Goal: Task Accomplishment & Management: Contribute content

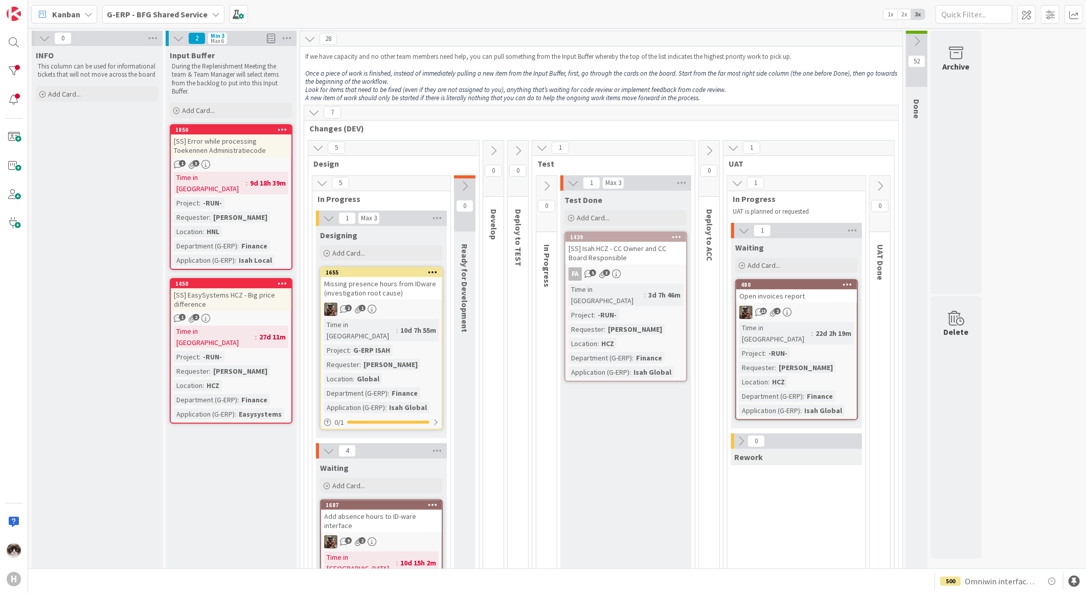
click at [167, 10] on b "G-ERP - BFG Shared Service" at bounding box center [157, 14] width 101 height 10
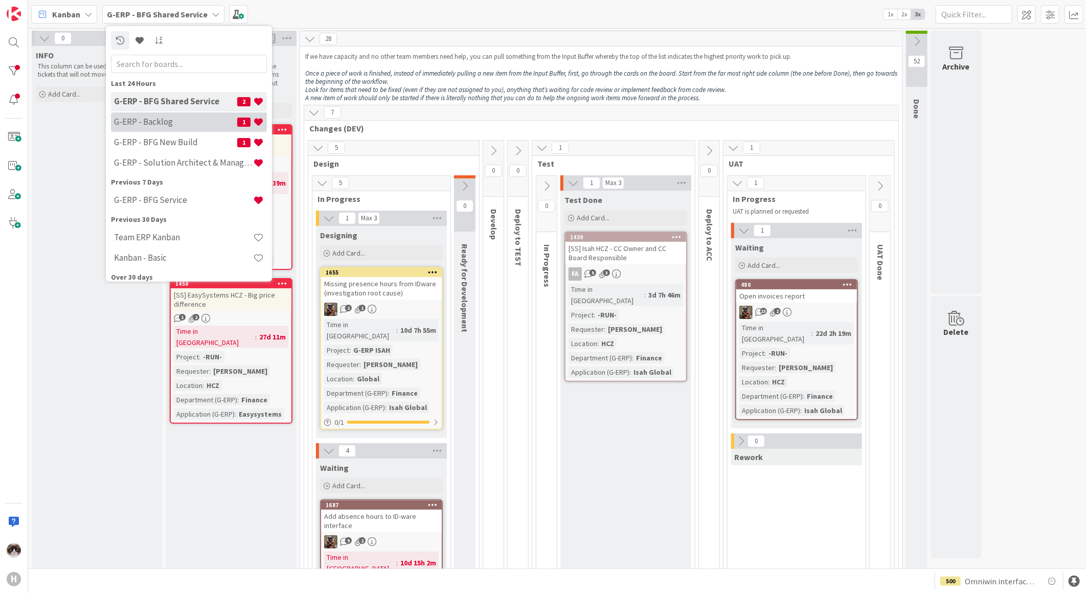
click at [172, 123] on h4 "G-ERP - Backlog" at bounding box center [175, 122] width 123 height 10
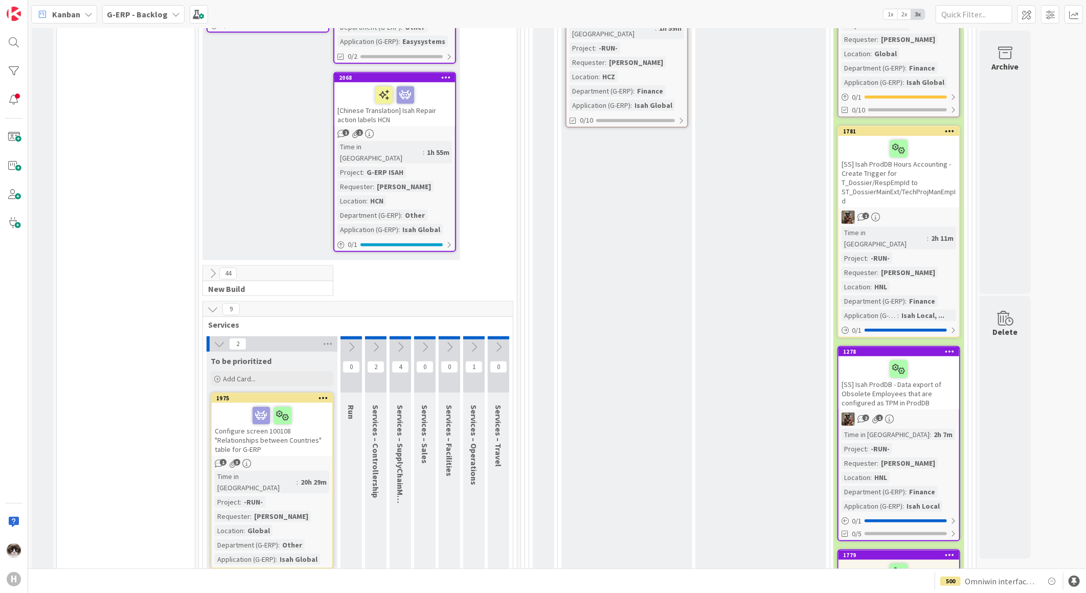
scroll to position [397, 0]
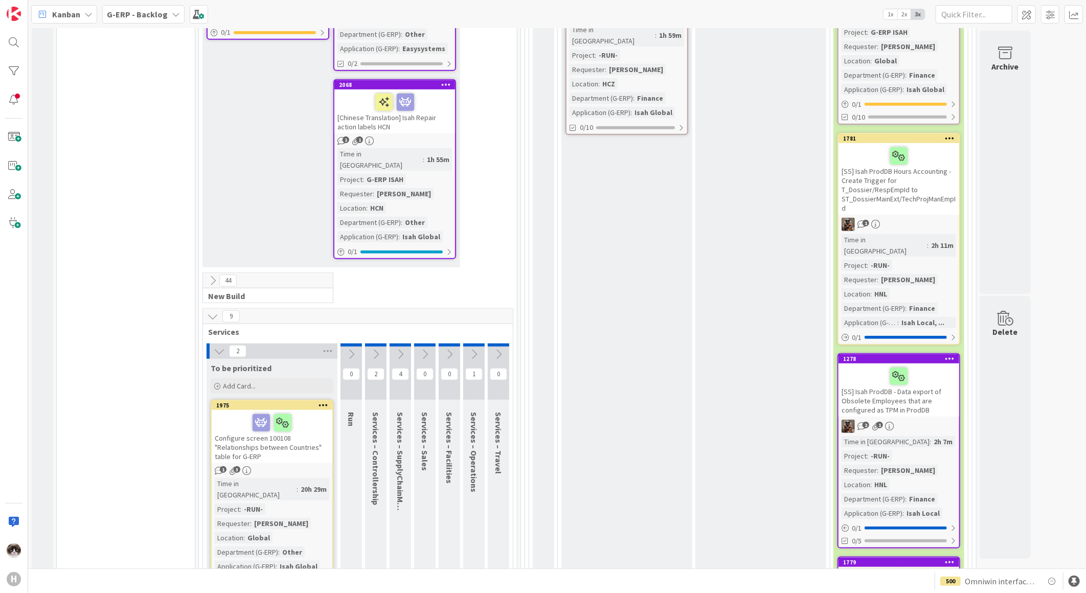
click at [213, 275] on icon at bounding box center [212, 280] width 11 height 11
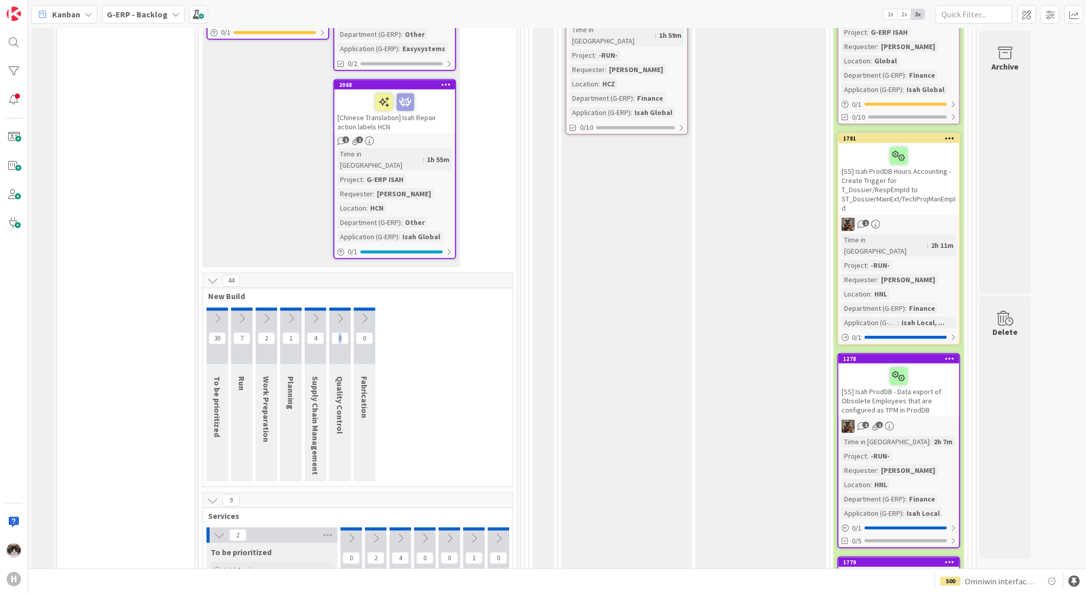
drag, startPoint x: 341, startPoint y: 334, endPoint x: 341, endPoint y: 402, distance: 68.0
click at [341, 402] on div "0 Quality Control" at bounding box center [339, 395] width 21 height 174
drag, startPoint x: 341, startPoint y: 402, endPoint x: 411, endPoint y: 395, distance: 69.9
click at [411, 395] on div "30 To be prioritized 7 Run 2 Work Preparation 1 Planning 4 Supply Chain Managem…" at bounding box center [358, 397] width 306 height 179
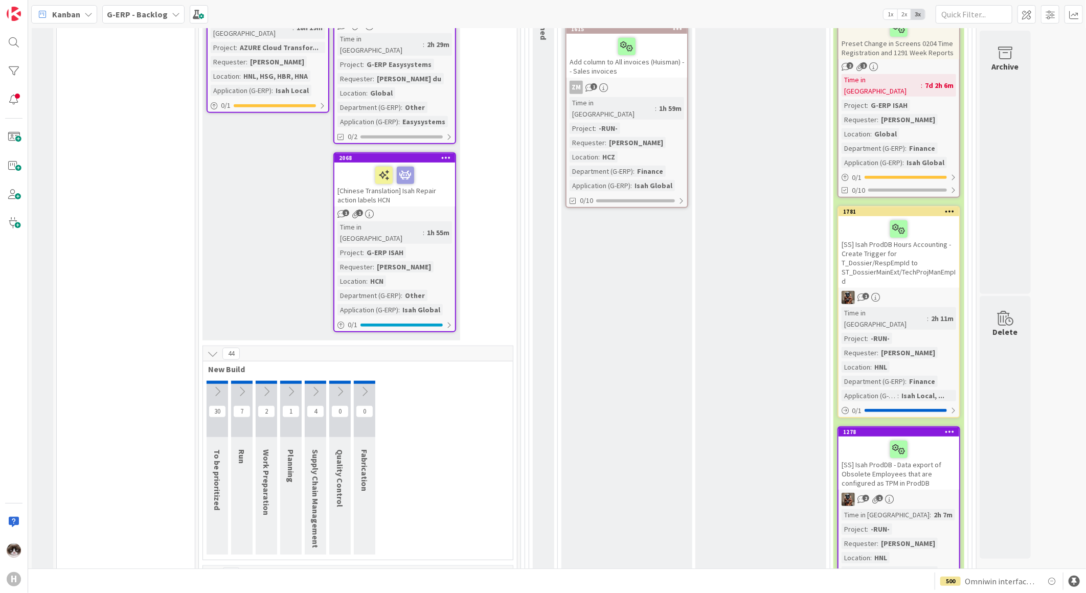
scroll to position [454, 0]
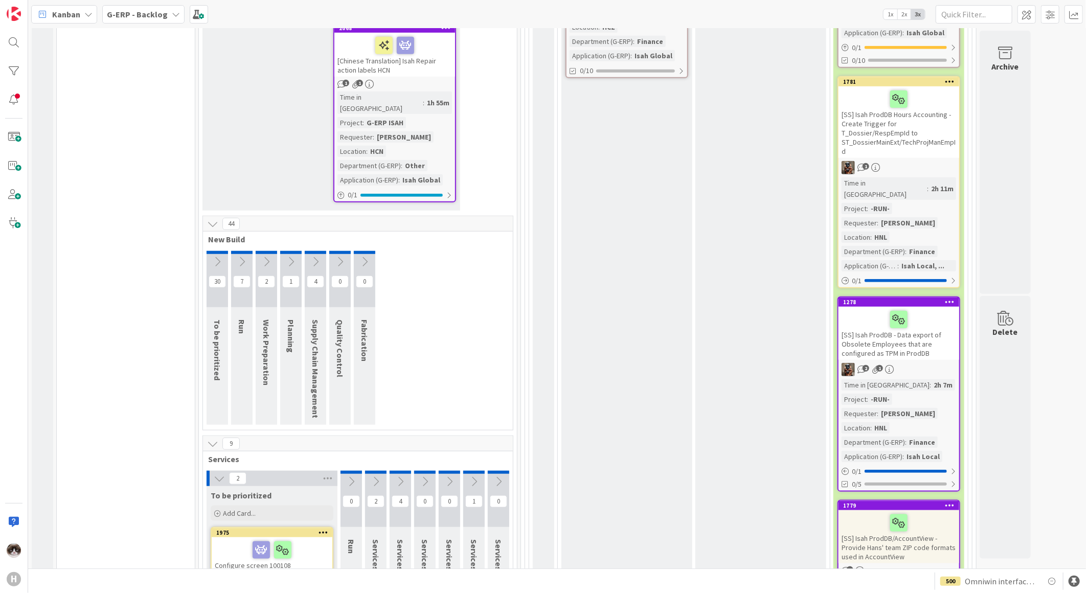
click at [212, 437] on button at bounding box center [212, 443] width 13 height 13
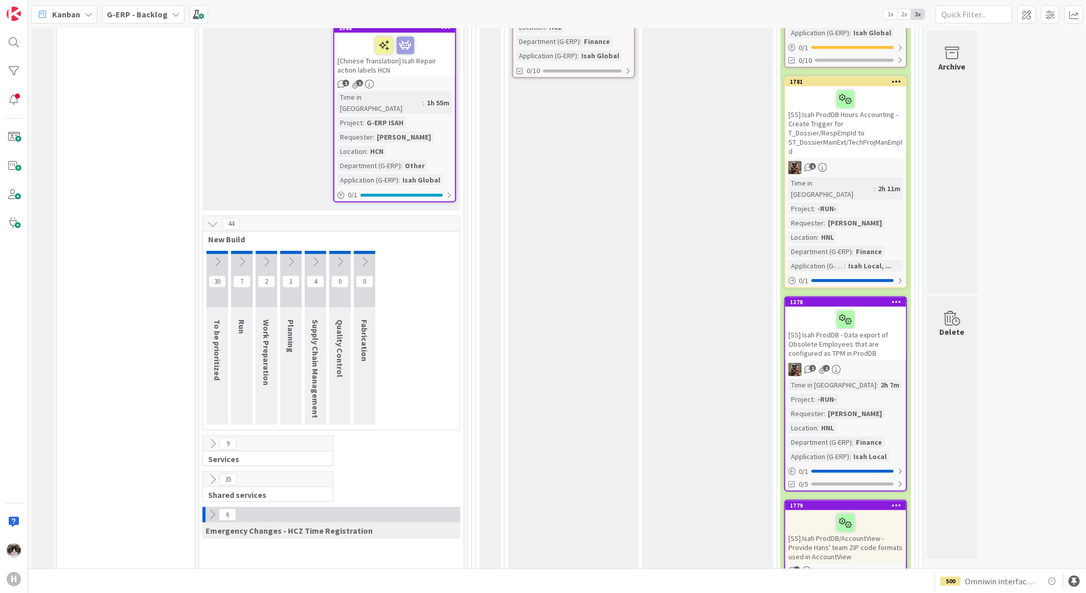
click at [210, 509] on icon at bounding box center [212, 514] width 11 height 11
click at [210, 509] on icon at bounding box center [215, 514] width 11 height 11
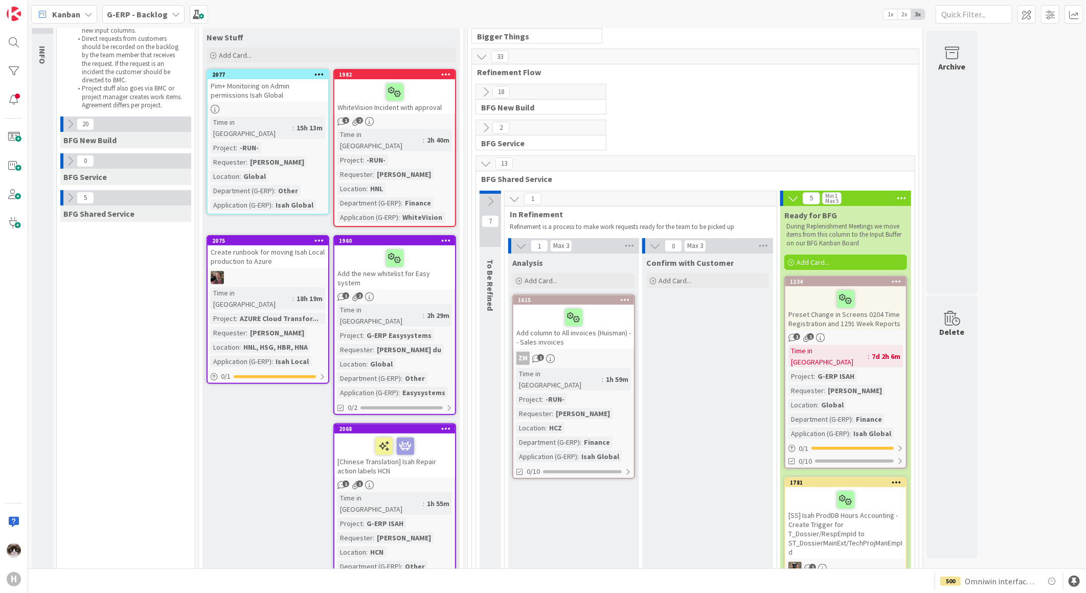
scroll to position [0, 0]
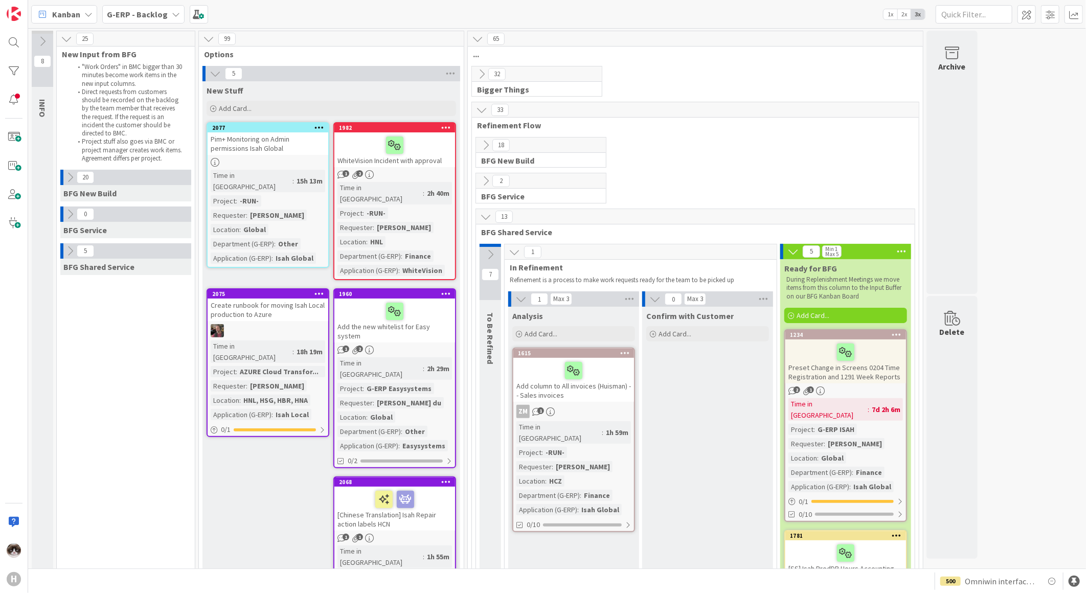
click at [426, 176] on div "1 2" at bounding box center [394, 174] width 121 height 9
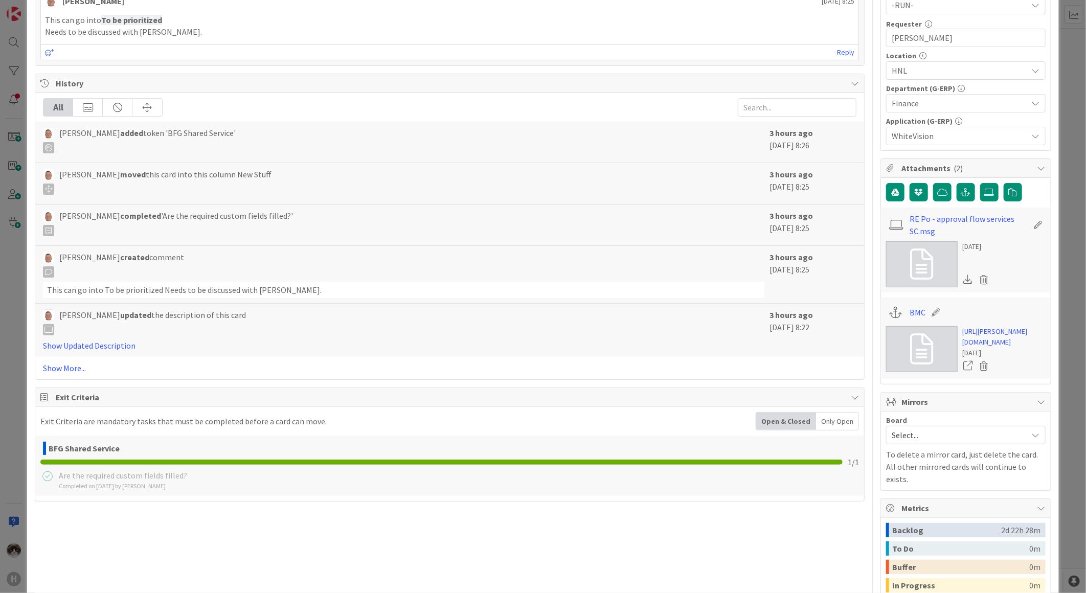
scroll to position [341, 0]
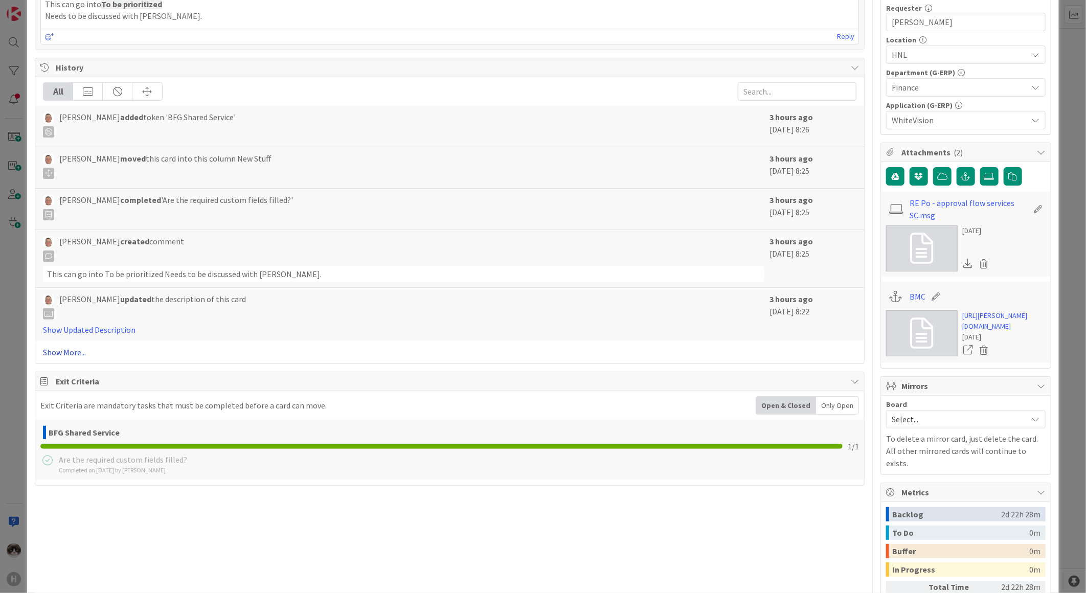
click at [83, 355] on link "Show More..." at bounding box center [450, 352] width 814 height 12
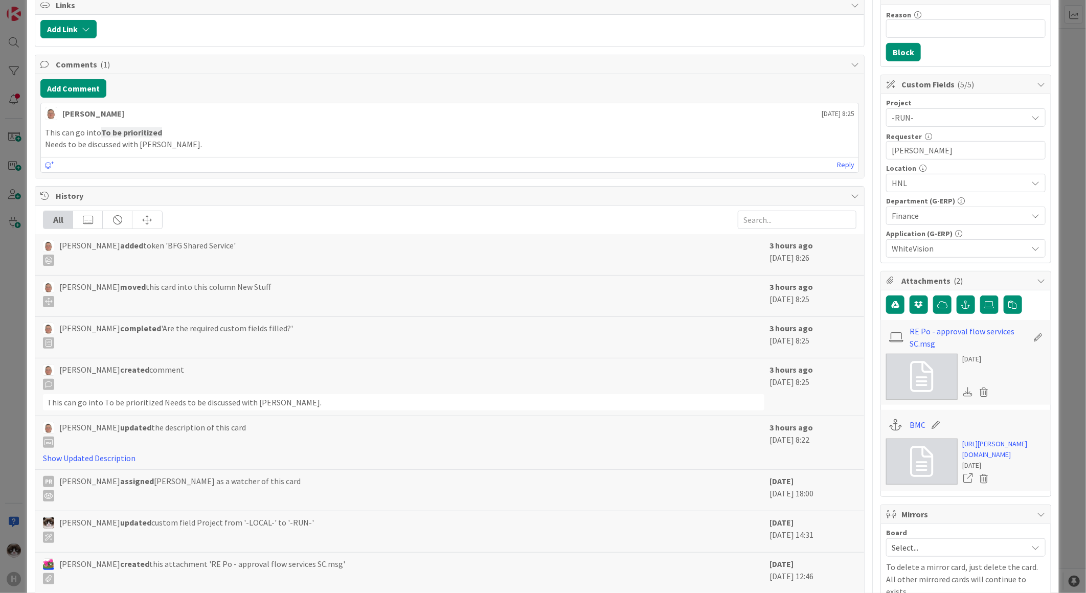
scroll to position [0, 0]
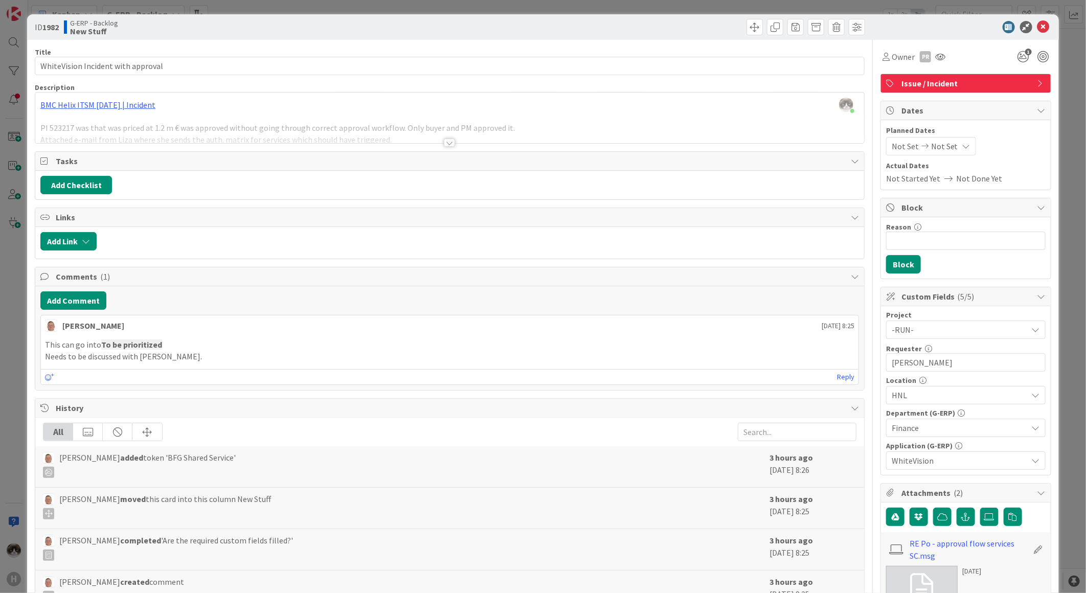
click at [447, 142] on div at bounding box center [449, 143] width 11 height 8
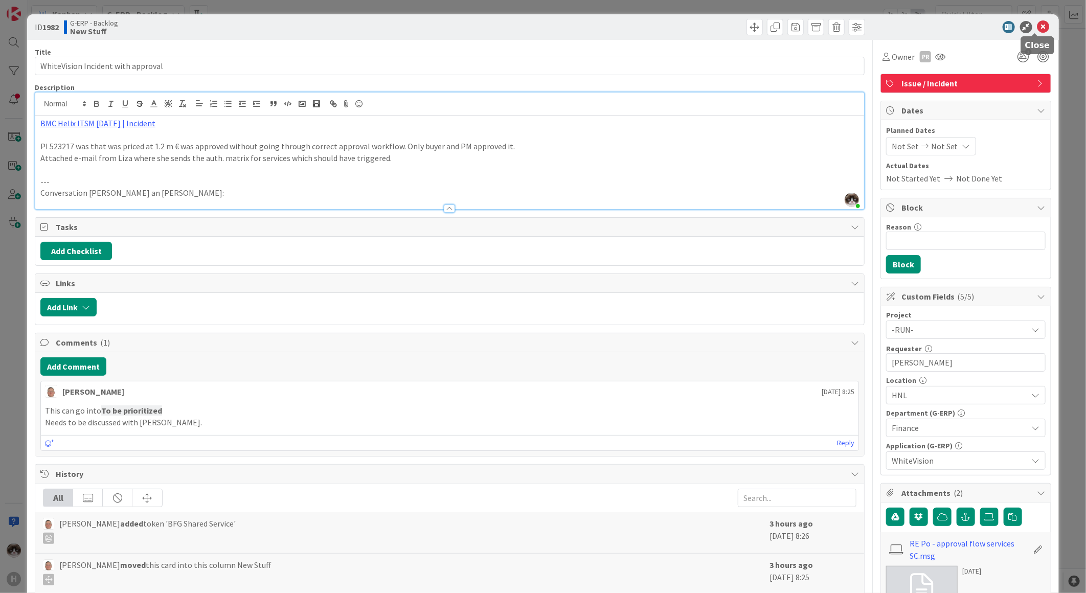
click at [1038, 27] on icon at bounding box center [1044, 27] width 12 height 12
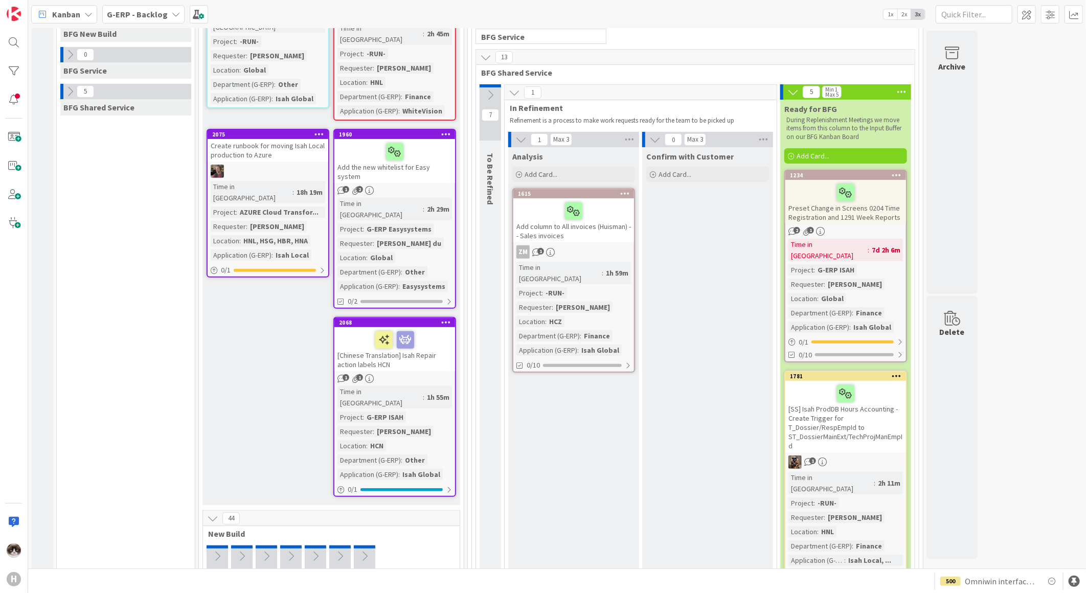
scroll to position [170, 0]
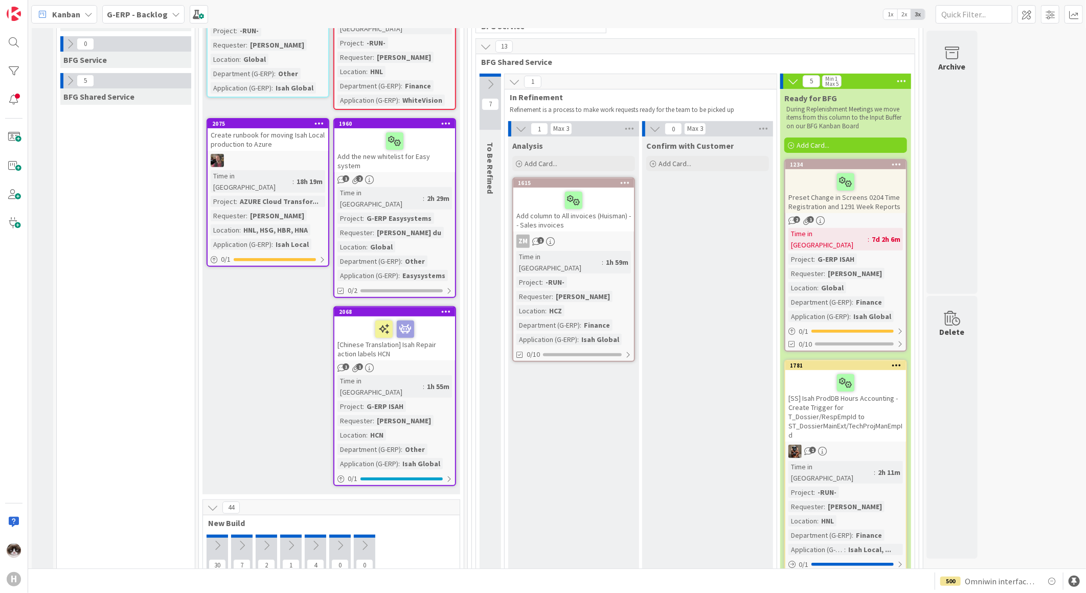
click at [422, 322] on div "[Chinese Translation] Isah Repair action labels HCN" at bounding box center [394, 339] width 121 height 44
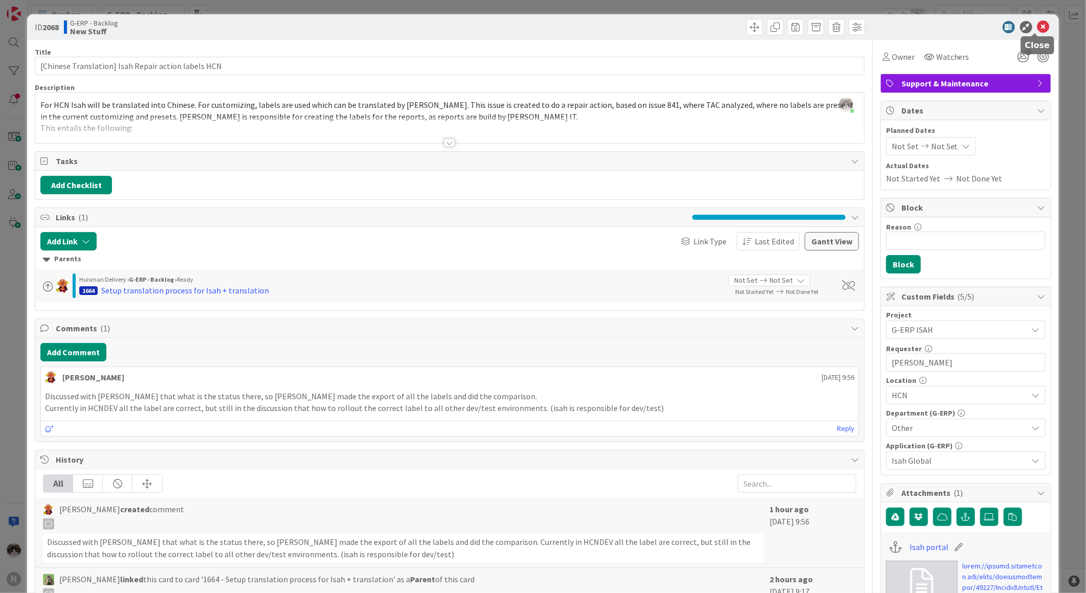
click at [1038, 24] on icon at bounding box center [1044, 27] width 12 height 12
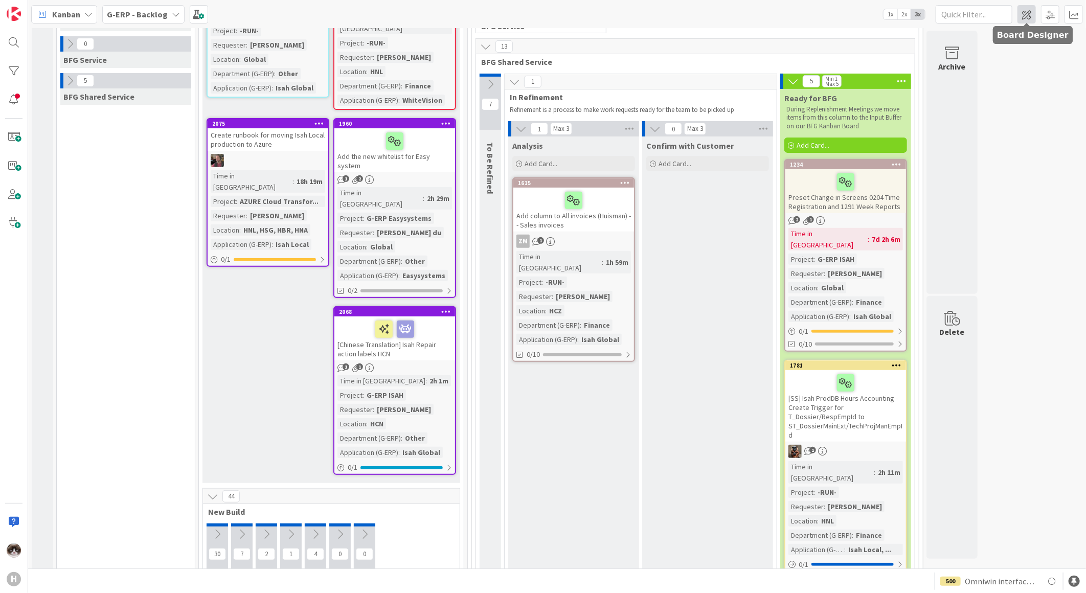
click at [1023, 17] on span at bounding box center [1027, 14] width 18 height 18
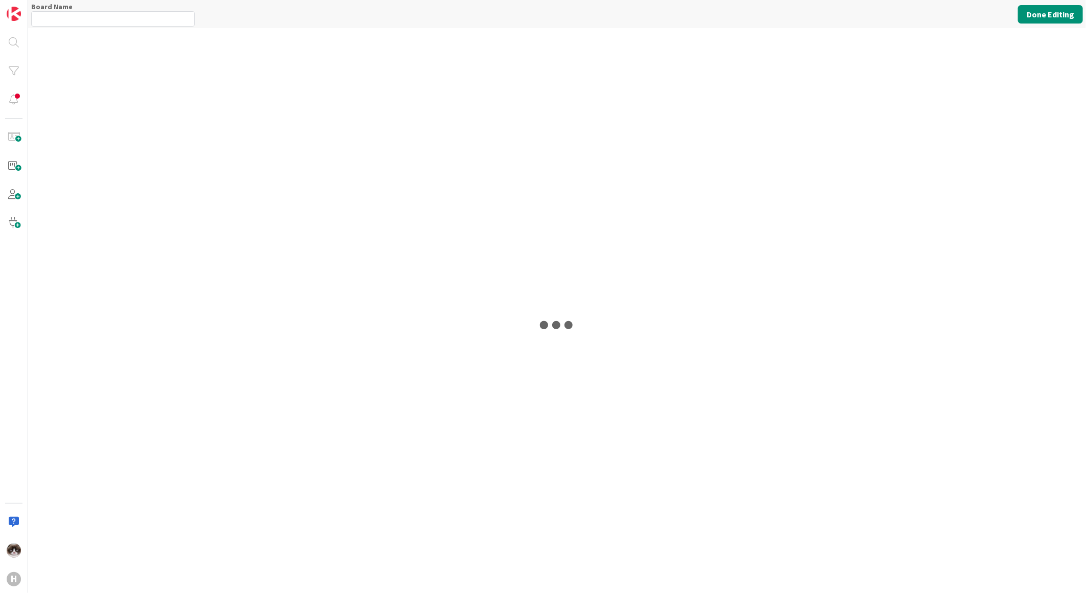
type input "G-ERP - Backlog"
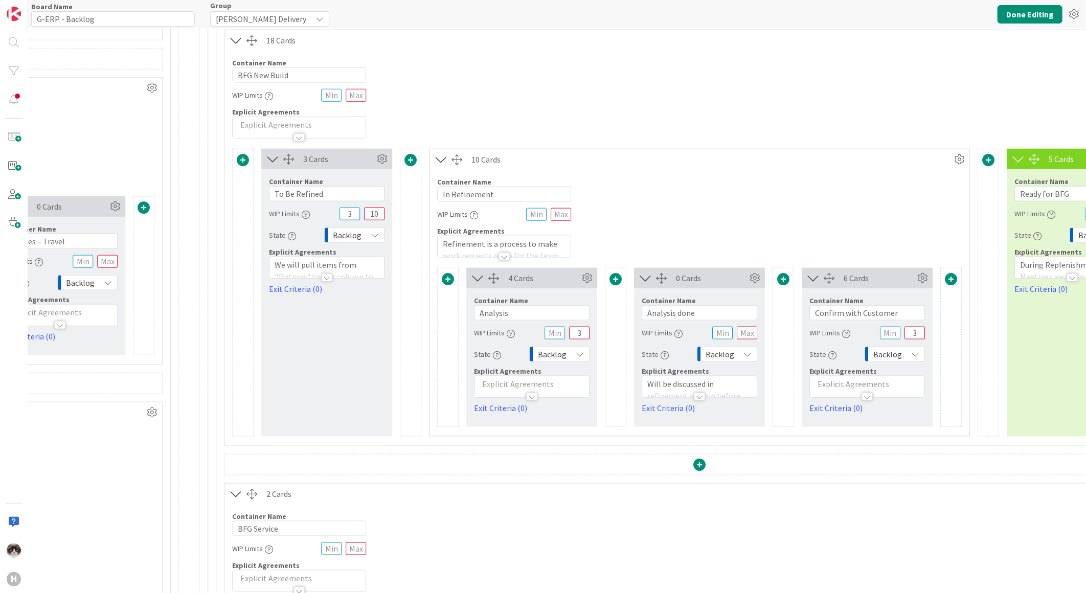
scroll to position [625, 1639]
drag, startPoint x: 702, startPoint y: 311, endPoint x: 643, endPoint y: 316, distance: 58.5
click at [643, 316] on input "Analysis done" at bounding box center [700, 313] width 116 height 15
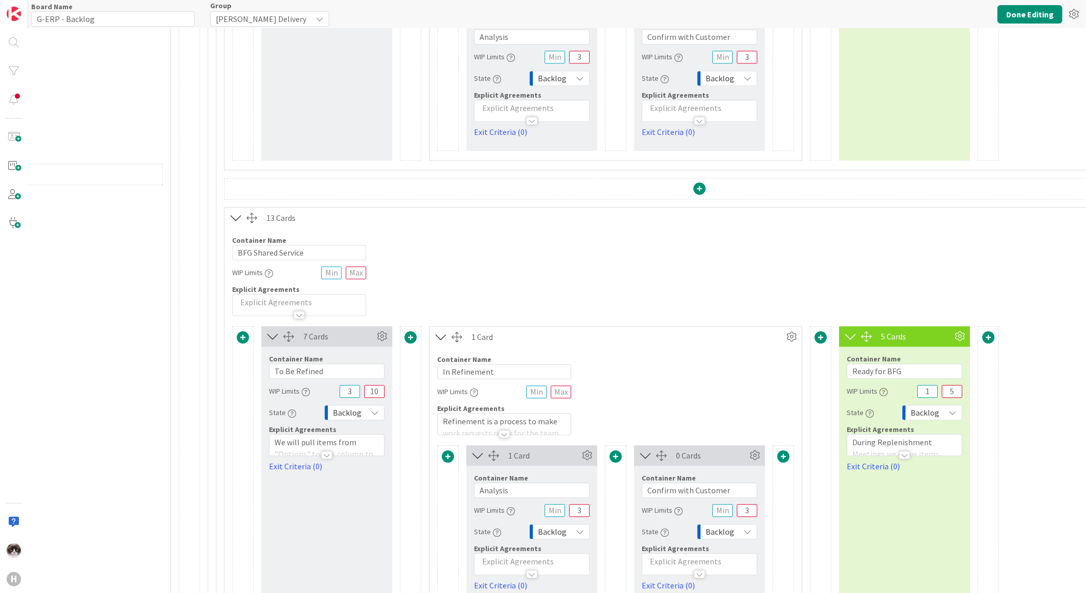
scroll to position [1460, 1639]
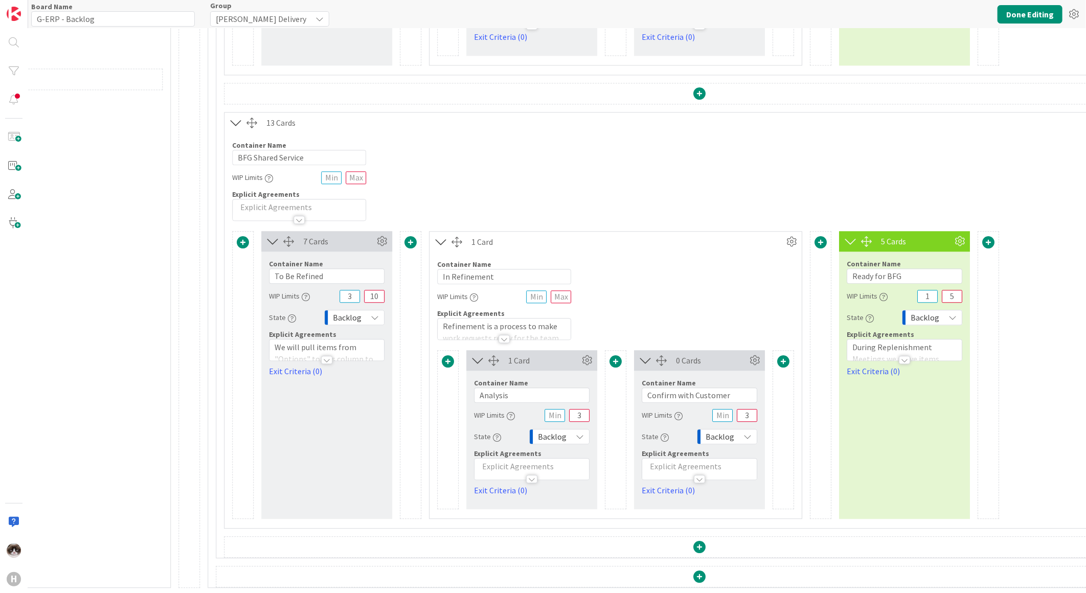
click at [612, 355] on span at bounding box center [616, 361] width 12 height 12
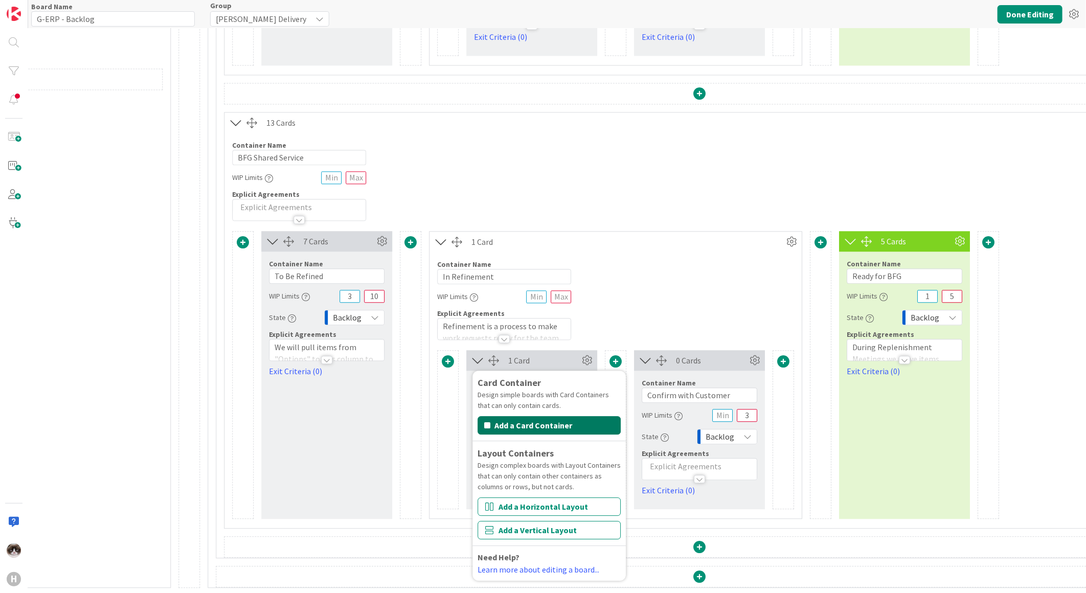
click at [566, 420] on button "Add a Card Container" at bounding box center [549, 425] width 143 height 18
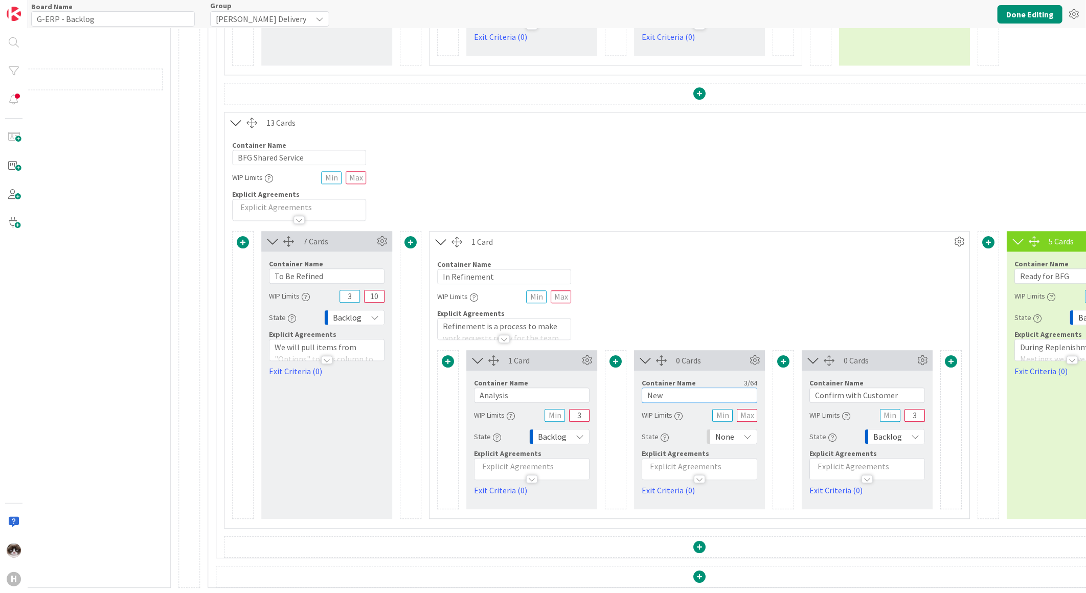
click at [720, 388] on input "New" at bounding box center [700, 395] width 116 height 15
paste input "Analysis done"
type input "Analysis done"
click at [734, 431] on span "None" at bounding box center [724, 437] width 19 height 14
click at [740, 452] on span "Backlog" at bounding box center [776, 459] width 85 height 15
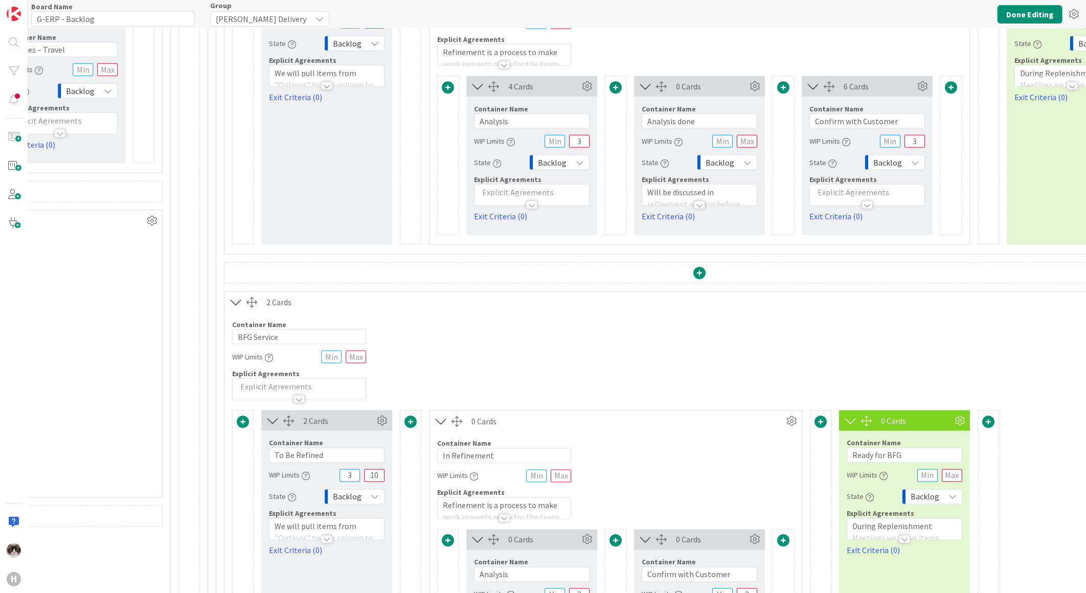
scroll to position [722, 1639]
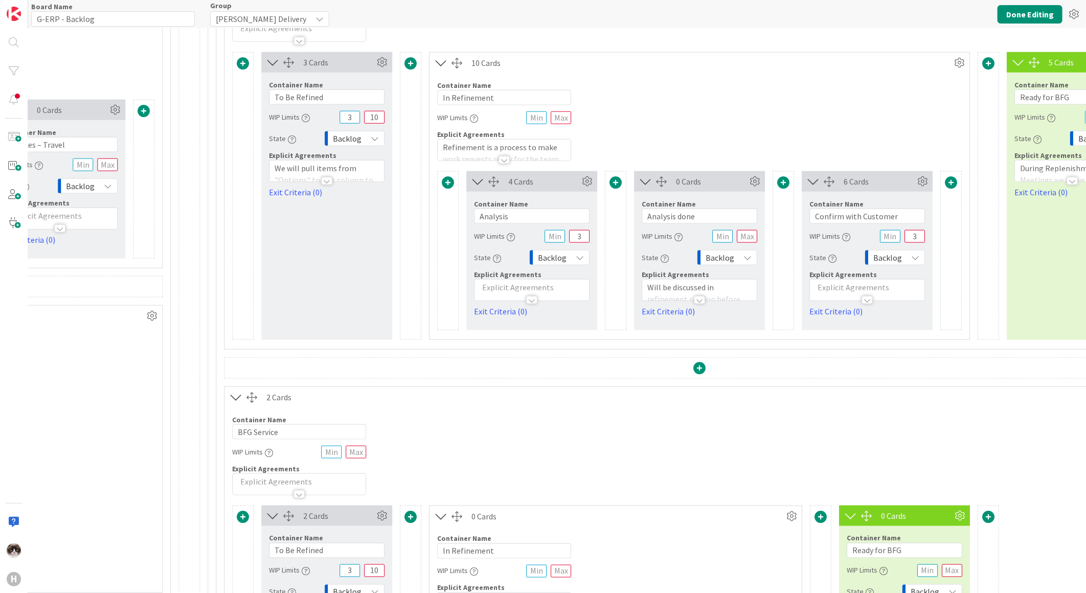
click at [700, 300] on div at bounding box center [699, 300] width 11 height 8
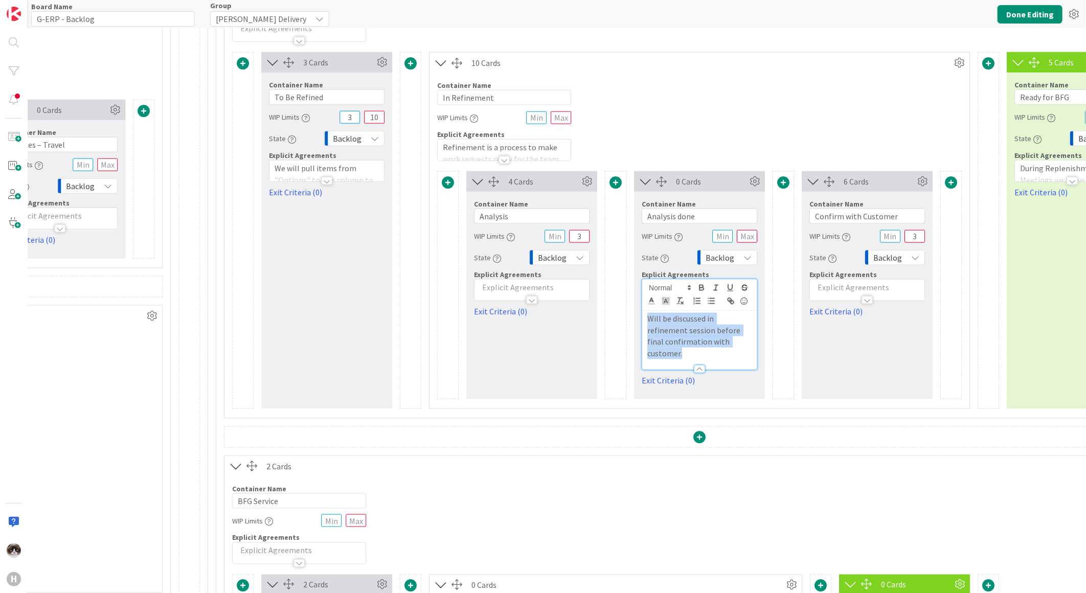
drag, startPoint x: 685, startPoint y: 346, endPoint x: 631, endPoint y: 321, distance: 59.9
click at [631, 321] on div "4 Cards Container Name 8 / 64 Analysis WIP Limits 3 State Backlog Explicit Agre…" at bounding box center [699, 285] width 525 height 228
copy p "Will be discussed in refinement session before final confirmation with customer."
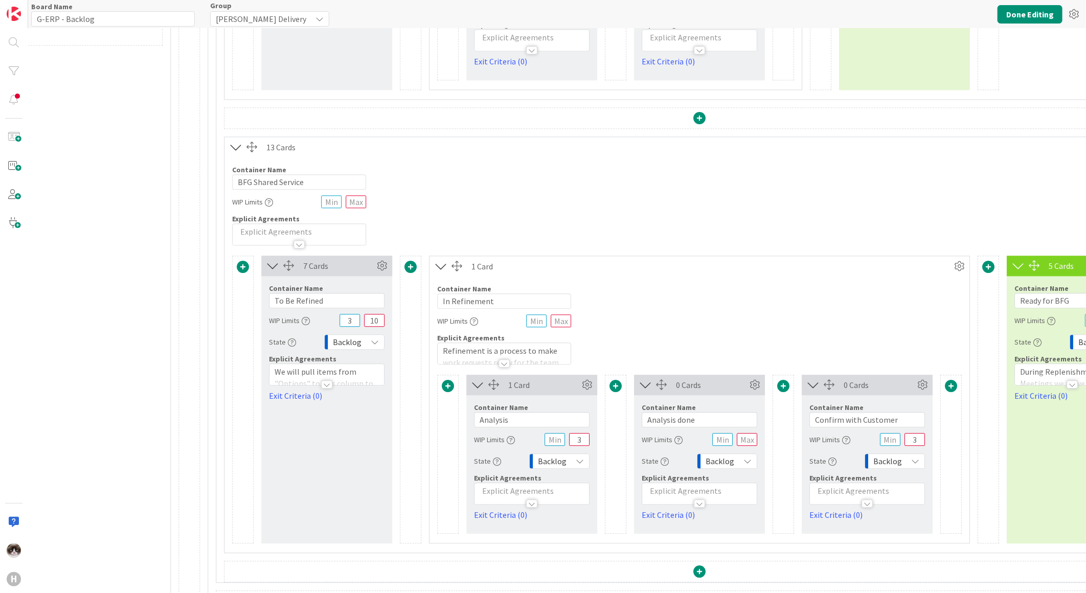
scroll to position [1530, 1639]
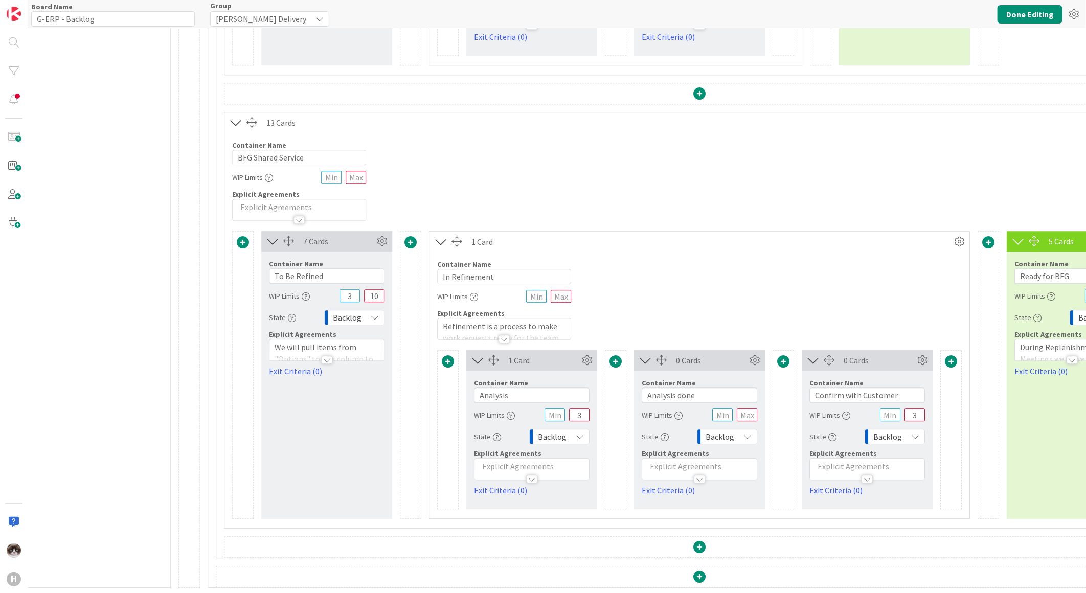
click at [682, 461] on p at bounding box center [699, 467] width 104 height 12
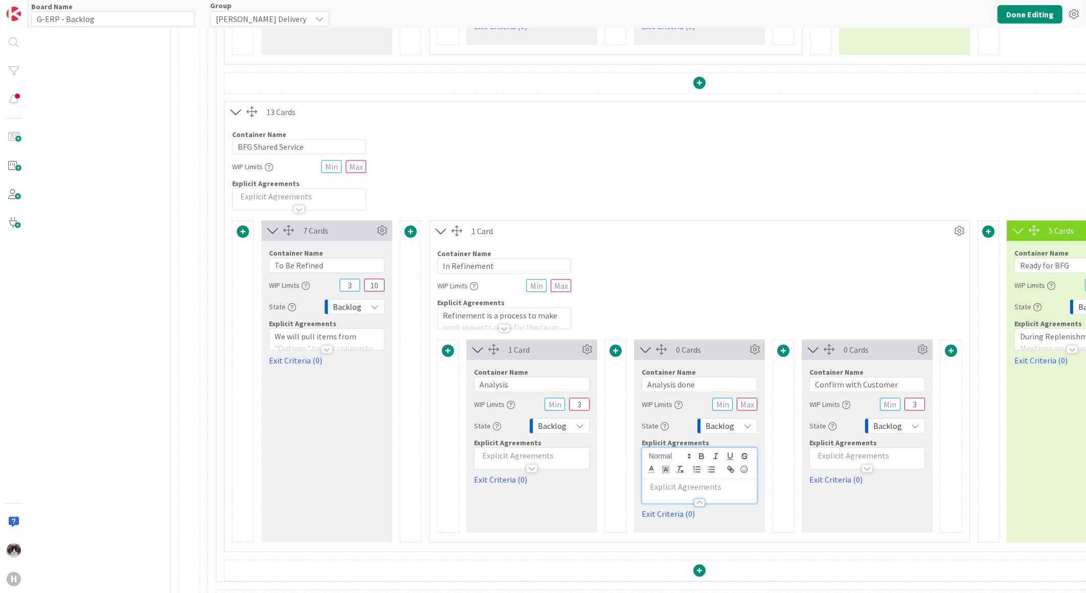
click at [677, 487] on p at bounding box center [699, 487] width 104 height 12
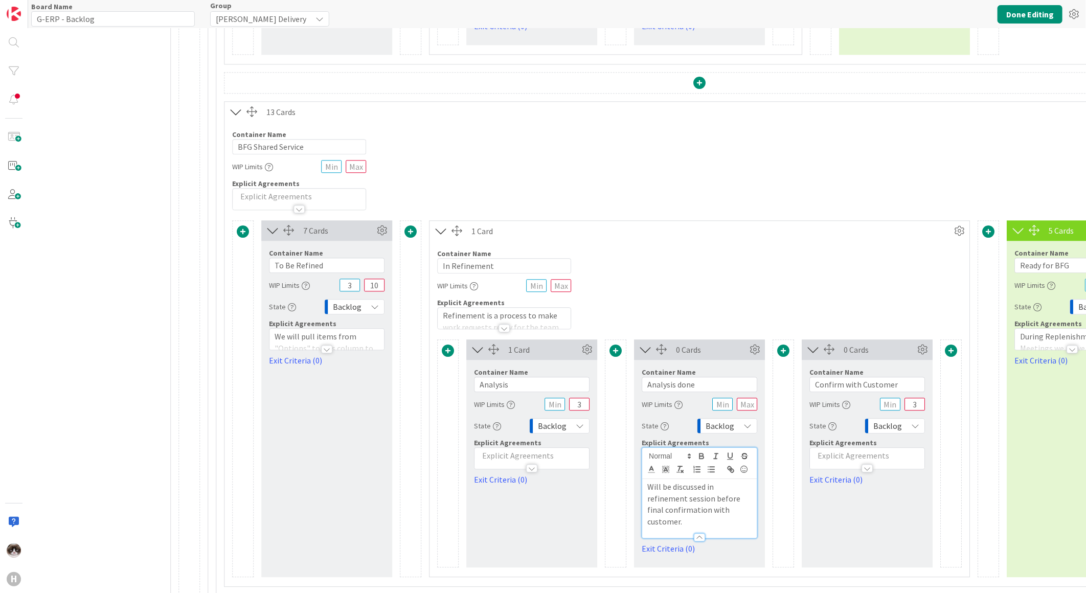
click at [710, 305] on div "Container Name 13 / 64 In Refinement WIP Limits Explicit Agreements Refinement …" at bounding box center [700, 285] width 540 height 88
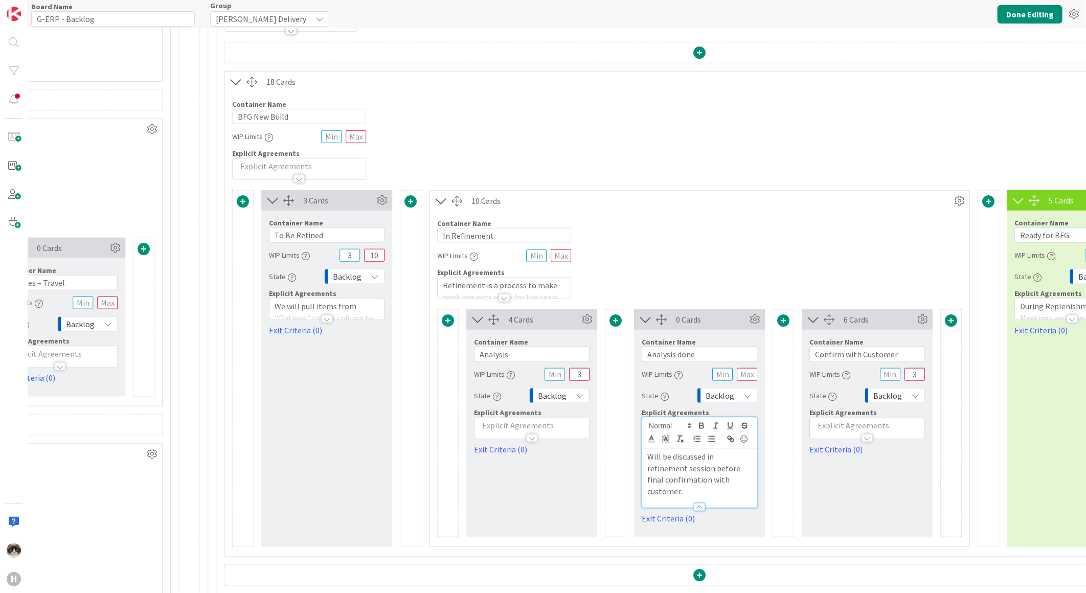
scroll to position [564, 1639]
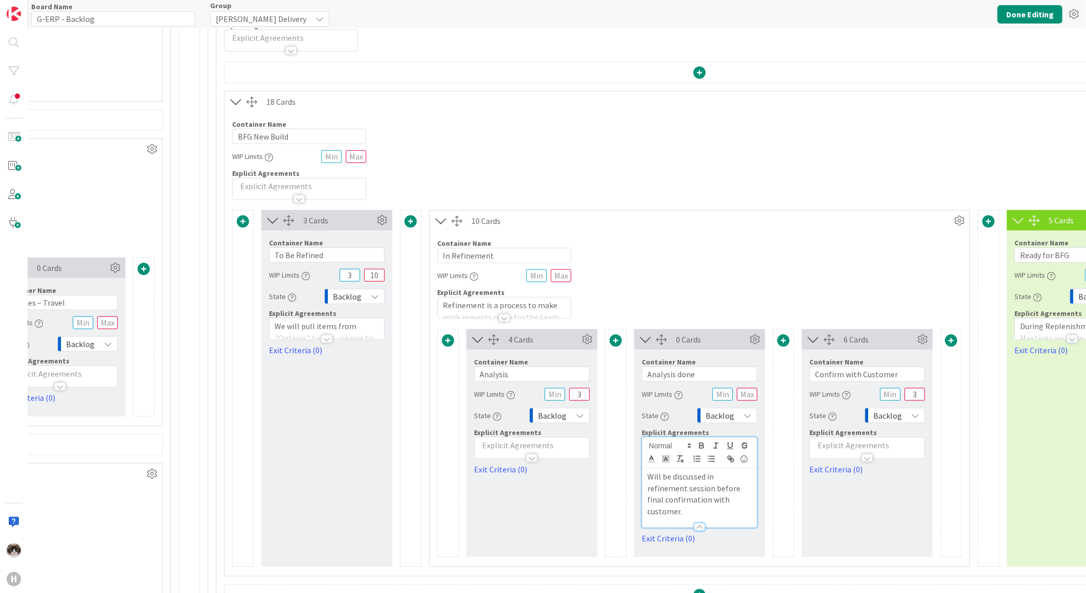
click at [504, 453] on div at bounding box center [532, 453] width 115 height 11
click at [515, 481] on p at bounding box center [532, 477] width 104 height 12
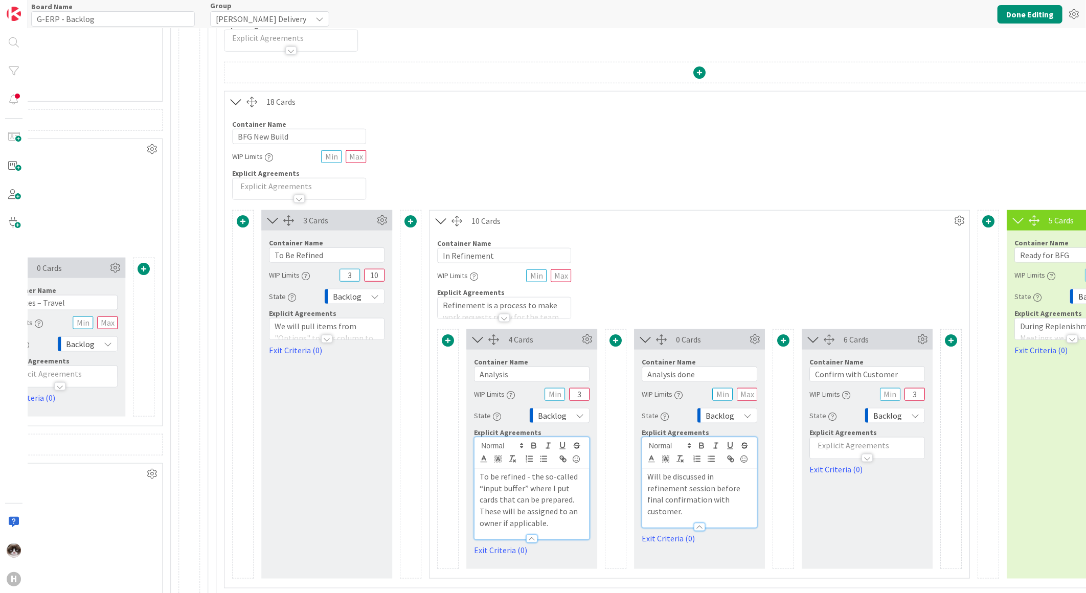
click at [557, 489] on p "To be refined - the so-called “input buffer” where I put cards that can be prep…" at bounding box center [532, 500] width 104 height 58
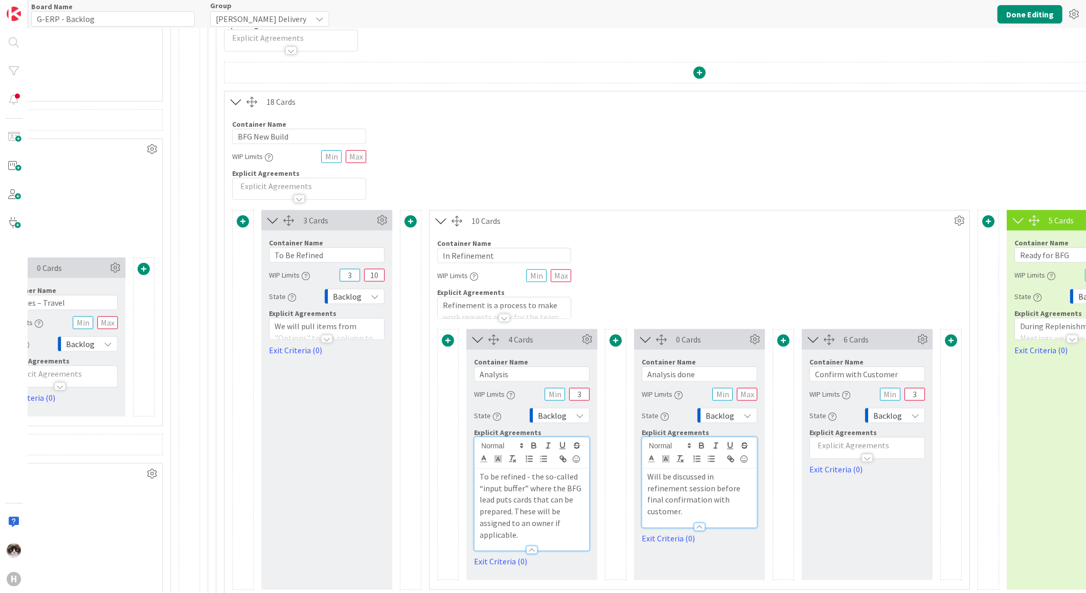
drag, startPoint x: 549, startPoint y: 532, endPoint x: 540, endPoint y: 532, distance: 8.2
click at [549, 532] on p "To be refined - the so-called “input buffer” where the BFG lead puts cards that…" at bounding box center [532, 506] width 104 height 70
drag, startPoint x: 534, startPoint y: 534, endPoint x: 470, endPoint y: 469, distance: 90.8
click at [470, 469] on div "Container Name 8 / 64 Analysis WIP Limits 3 State Backlog Explicit Agreements T…" at bounding box center [531, 459] width 131 height 218
copy p "To be refined - the so-called “input buffer” where the BFG lead puts cards that…"
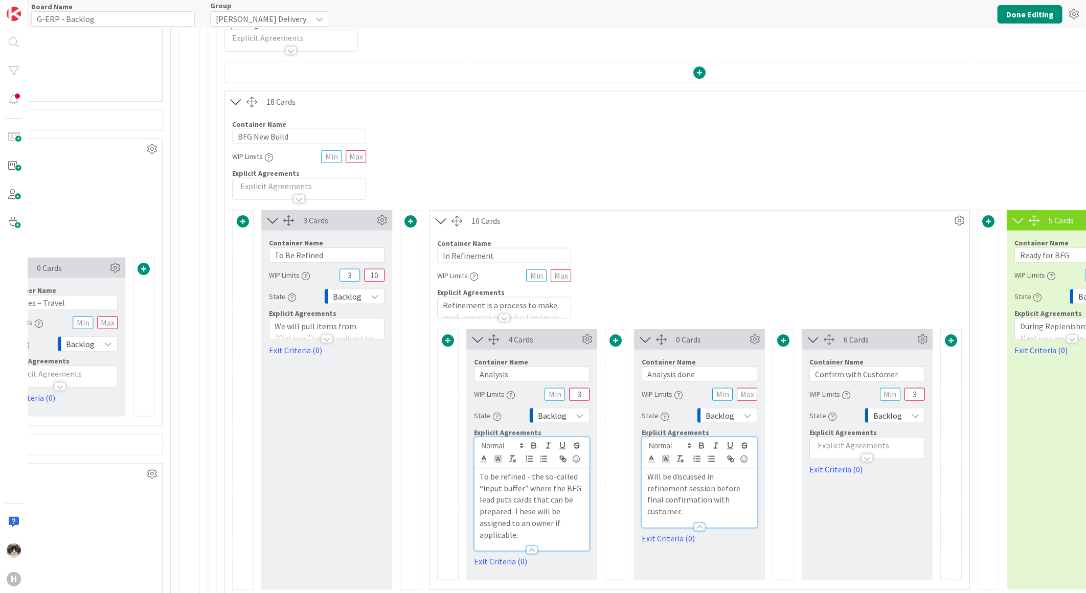
click at [328, 340] on div at bounding box center [326, 339] width 11 height 8
click at [366, 466] on p "We will pull items from "Options" to this column to indicate that they need to …" at bounding box center [327, 410] width 104 height 116
drag, startPoint x: 532, startPoint y: 513, endPoint x: 540, endPoint y: 524, distance: 13.9
click at [532, 513] on p "To be refined - the so-called “input buffer” where the BFG lead puts cards that…" at bounding box center [532, 506] width 104 height 70
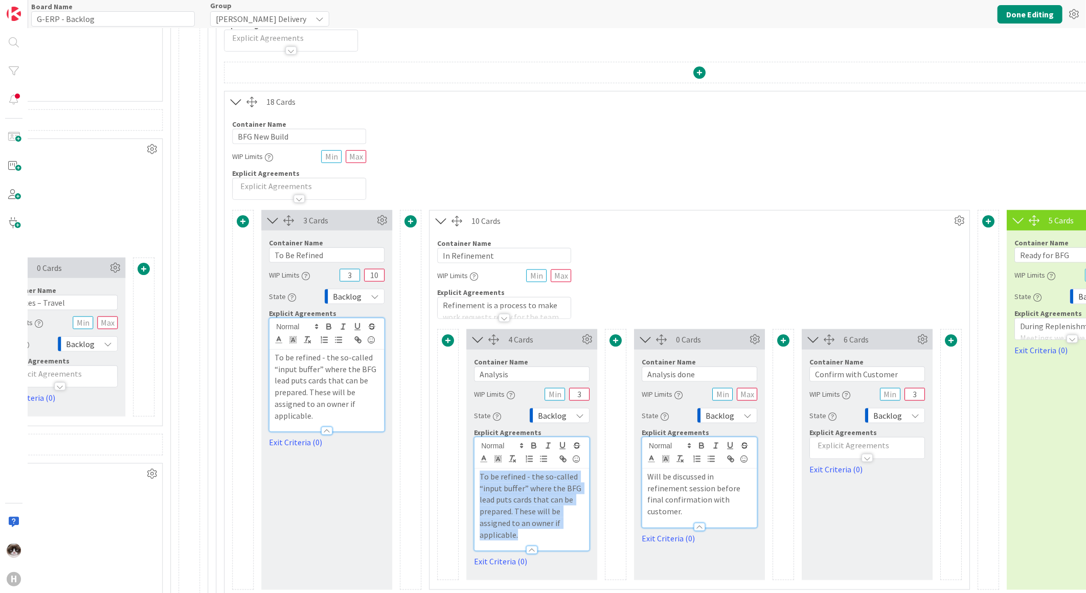
drag, startPoint x: 536, startPoint y: 538, endPoint x: 490, endPoint y: 481, distance: 73.5
click at [477, 473] on div "To be refined - the so-called “input buffer” where the BFG lead puts cards that…" at bounding box center [532, 510] width 115 height 82
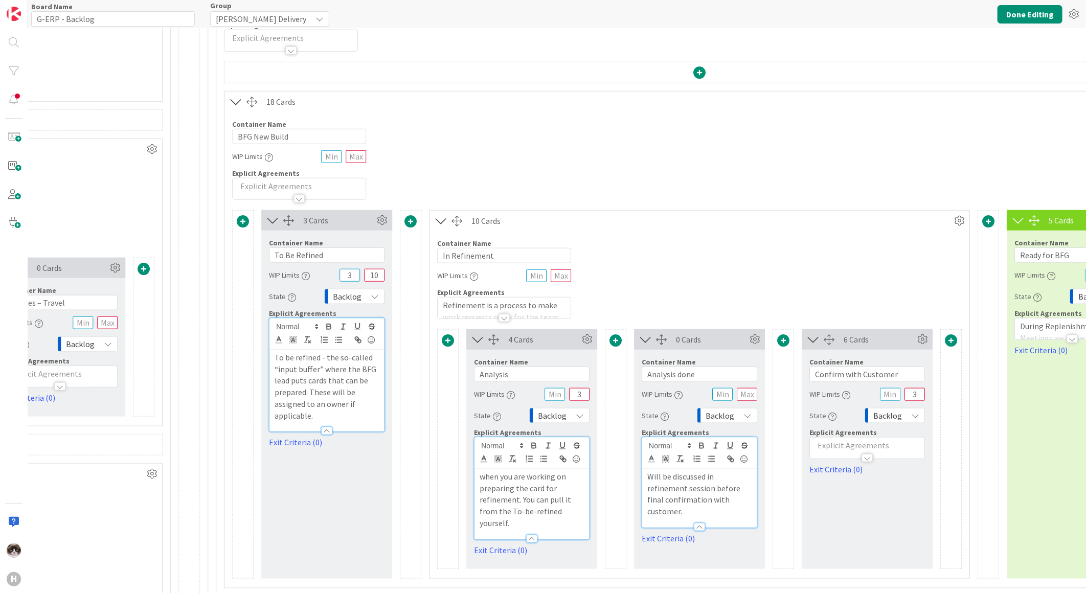
click at [481, 481] on p "when you are working on preparing the card for refinement. You can pull it from…" at bounding box center [532, 500] width 104 height 58
click at [704, 505] on p "Will be discussed in refinement session before final confirmation with customer." at bounding box center [699, 494] width 104 height 47
drag, startPoint x: 709, startPoint y: 516, endPoint x: 620, endPoint y: 474, distance: 98.3
click at [620, 474] on div "4 Cards Container Name 8 / 64 Analysis WIP Limits 3 State Backlog Explicit Agre…" at bounding box center [699, 449] width 525 height 240
click at [885, 306] on div "Container Name 13 / 64 In Refinement WIP Limits Explicit Agreements Refinement …" at bounding box center [700, 275] width 540 height 88
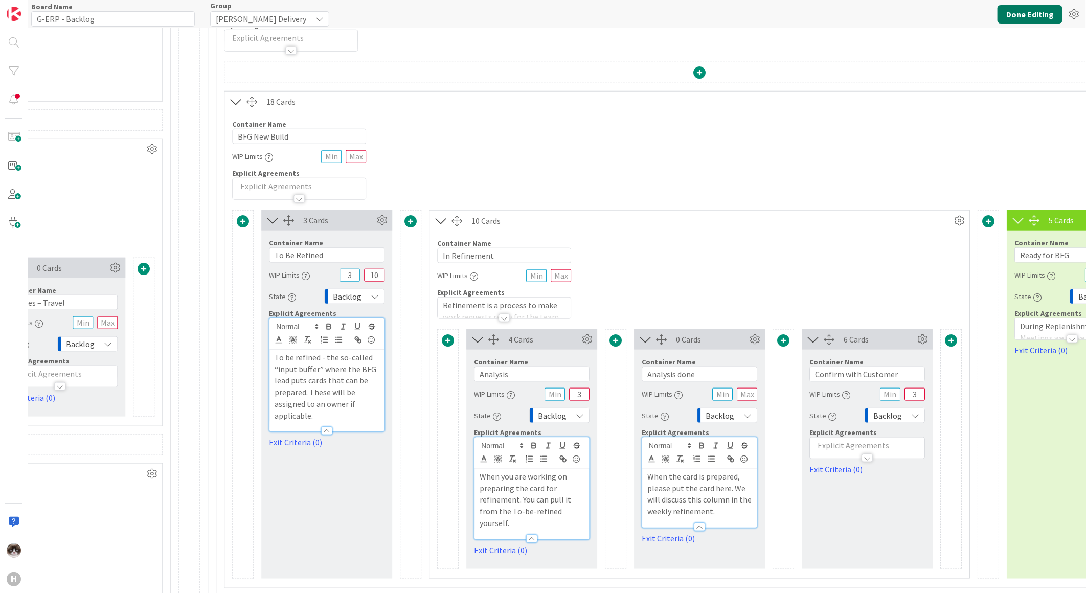
click at [1022, 12] on button "Done Editing" at bounding box center [1030, 14] width 65 height 18
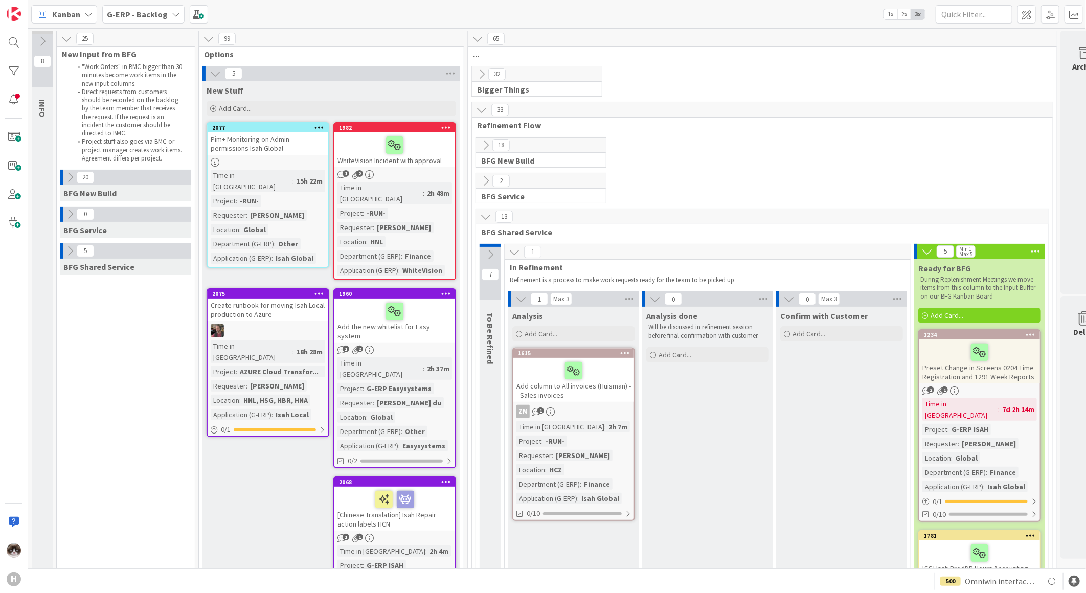
click at [481, 216] on icon at bounding box center [485, 216] width 11 height 11
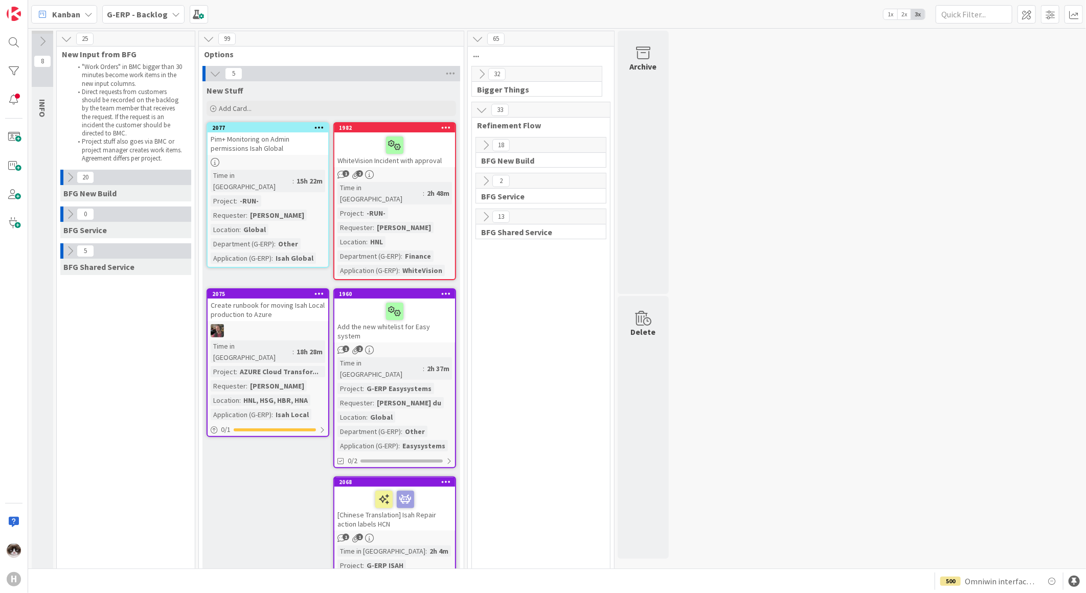
click at [482, 140] on icon at bounding box center [485, 145] width 11 height 11
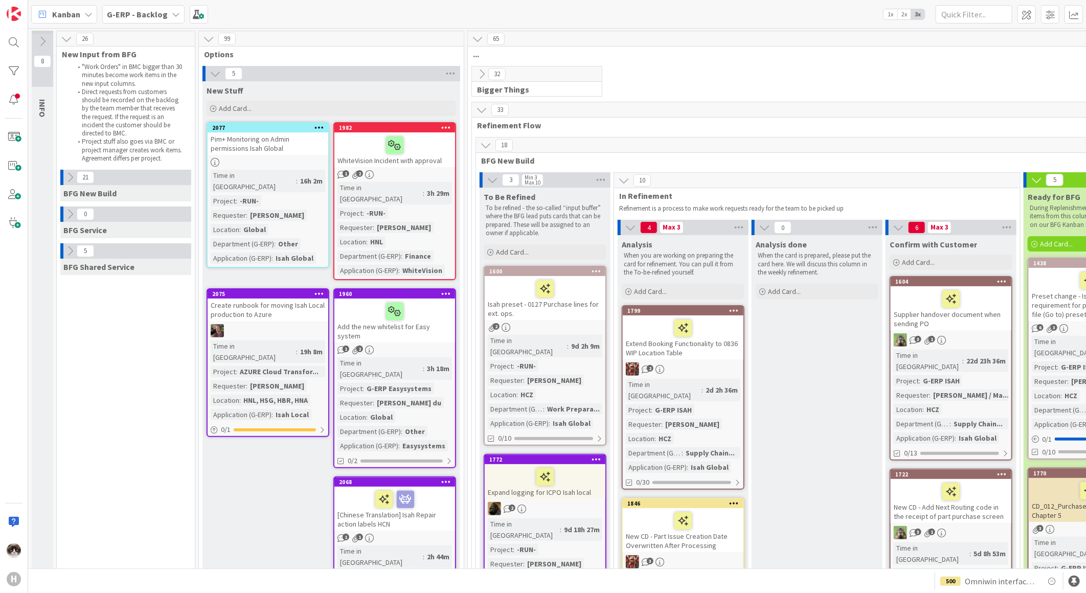
click at [154, 15] on b "G-ERP - Backlog" at bounding box center [137, 14] width 61 height 10
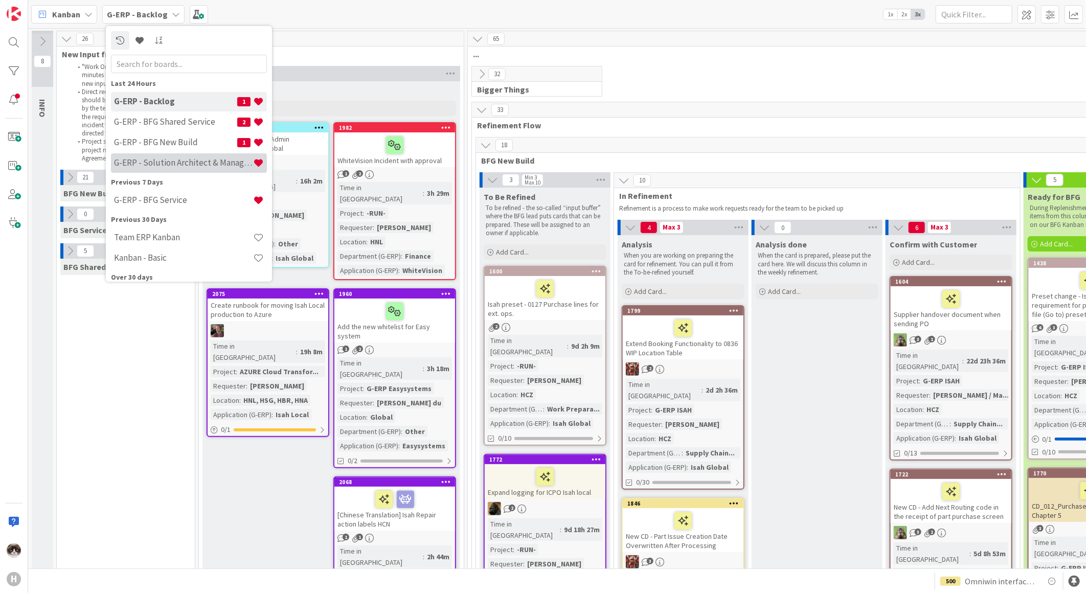
click at [206, 161] on h4 "G-ERP - Solution Architect & Management" at bounding box center [183, 162] width 139 height 10
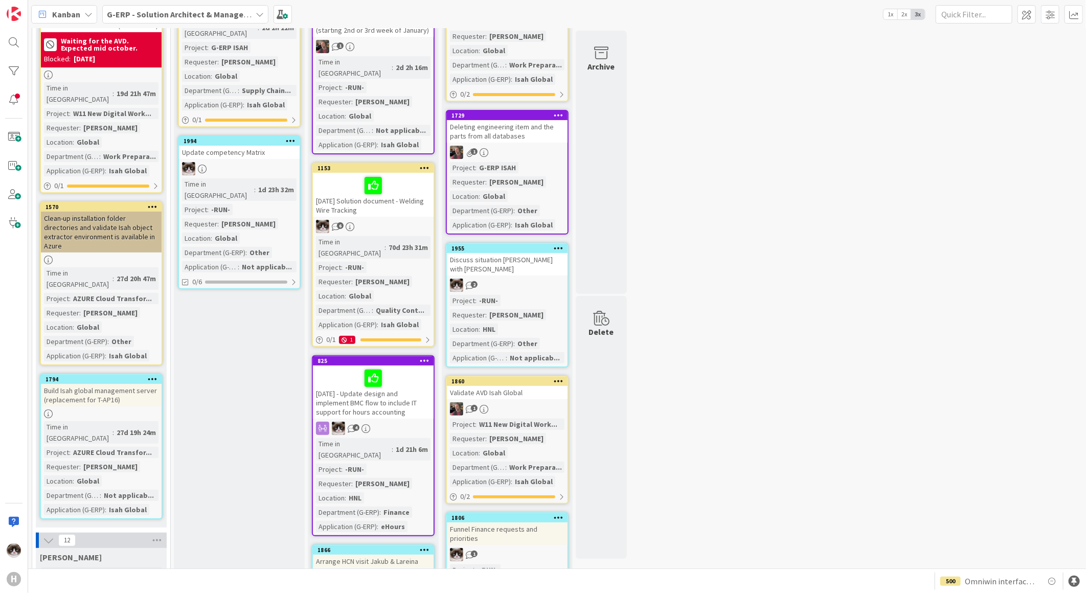
scroll to position [341, 0]
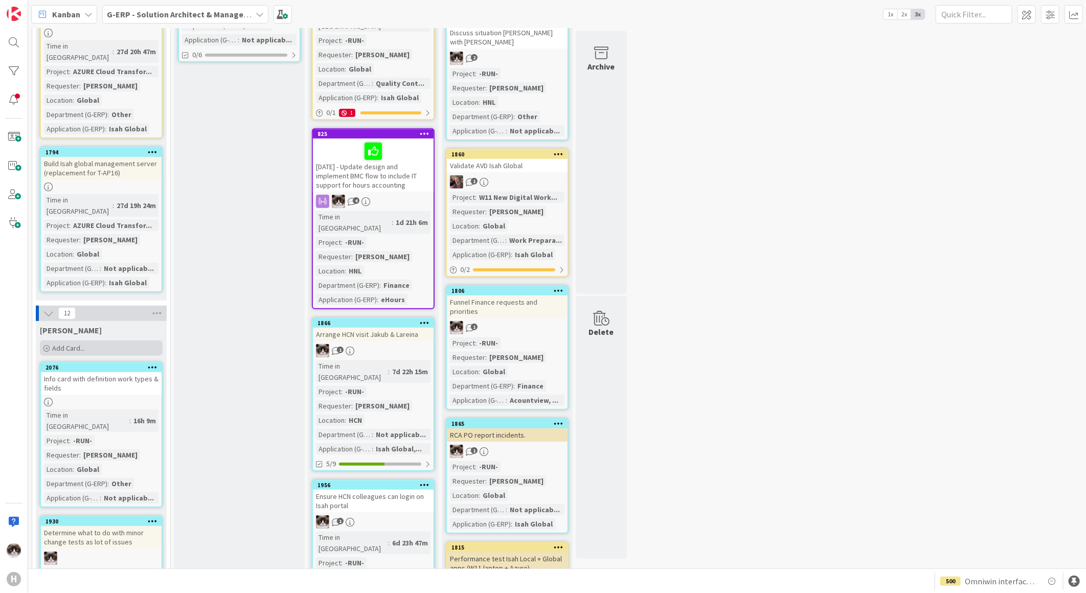
click at [85, 341] on div "Add Card..." at bounding box center [101, 348] width 123 height 15
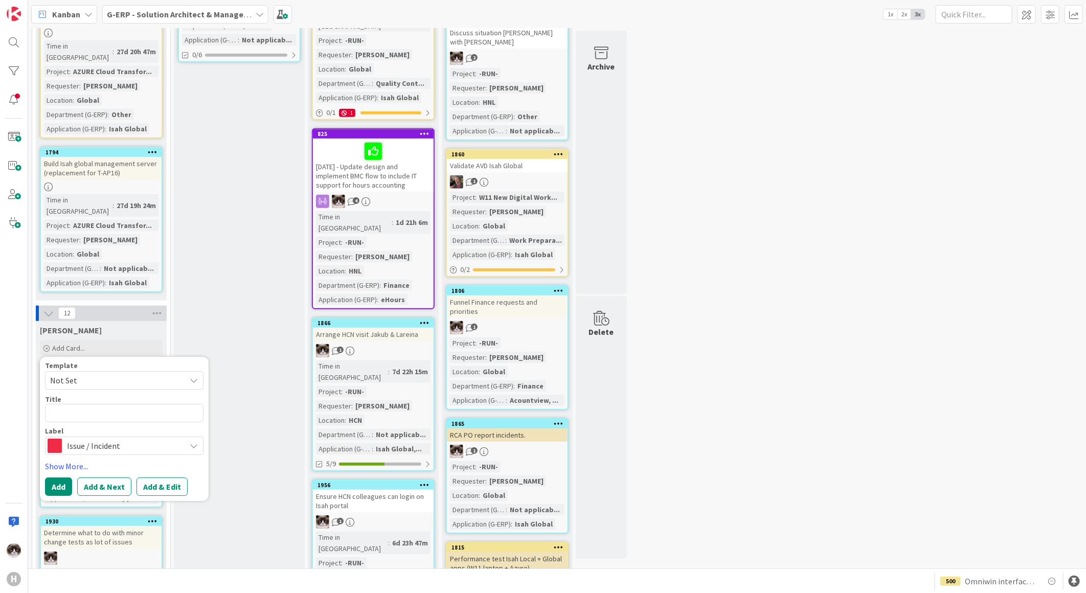
click at [109, 439] on span "Issue / Incident" at bounding box center [124, 446] width 114 height 14
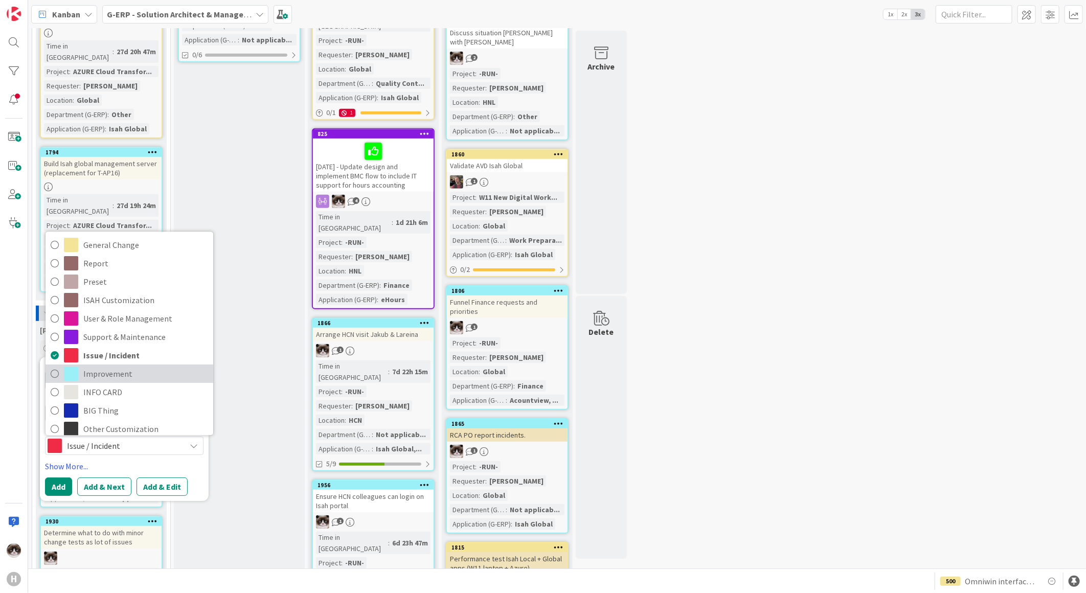
click at [118, 367] on span "Improvement" at bounding box center [145, 374] width 125 height 15
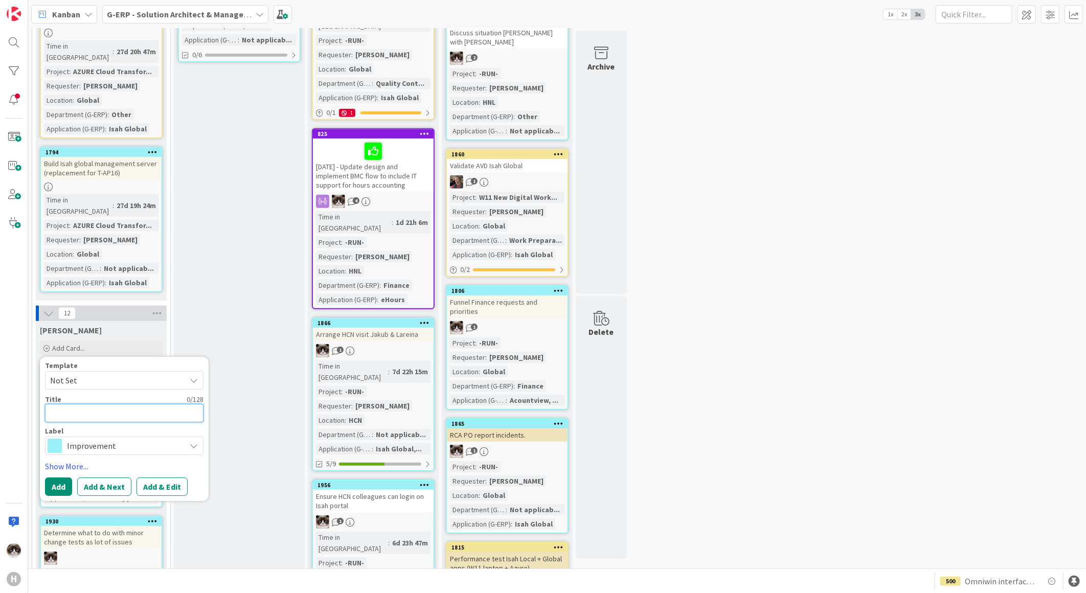
click at [99, 404] on textarea at bounding box center [124, 413] width 159 height 18
type textarea "x"
type textarea "C"
type textarea "x"
type textarea "Cr"
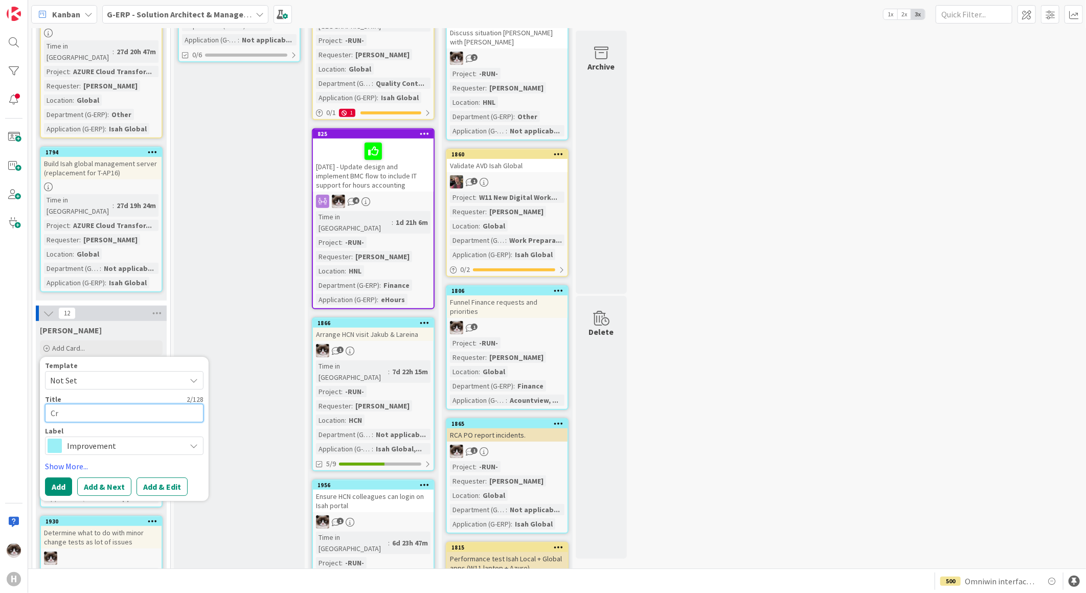
type textarea "x"
type textarea "Cre"
type textarea "x"
type textarea "Crea"
type textarea "x"
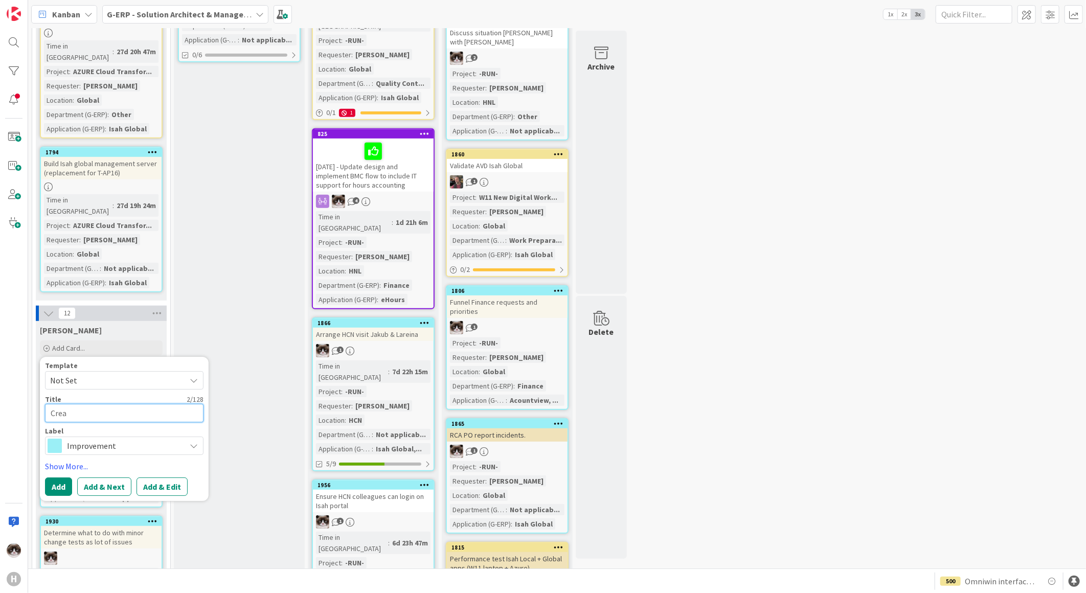
type textarea "Creat"
type textarea "x"
type textarea "Create"
type textarea "x"
type textarea "Create"
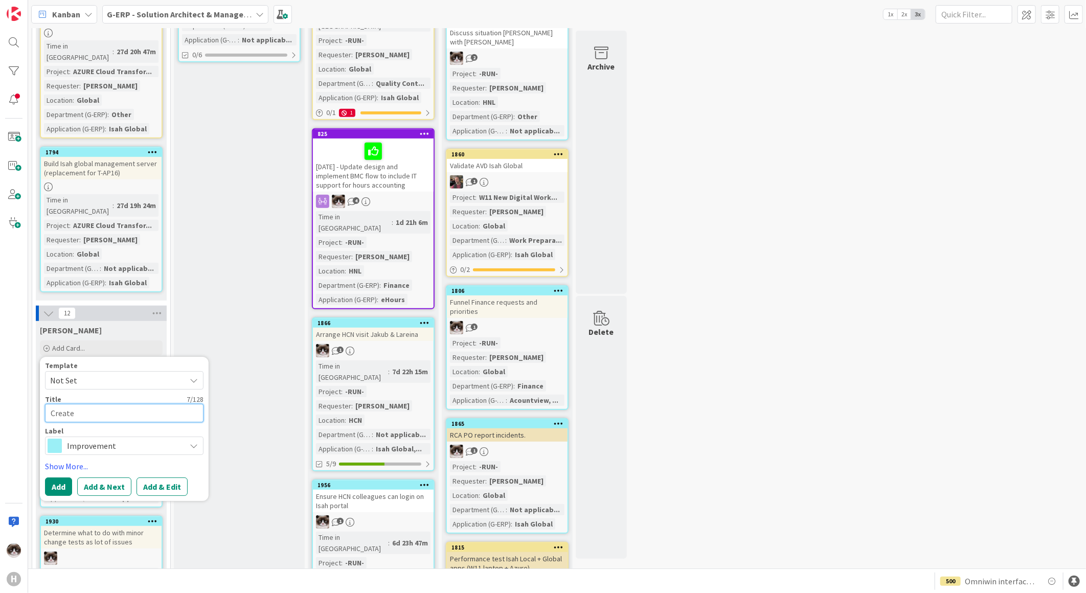
type textarea "x"
type textarea "Create h"
type textarea "x"
type textarea "Create ho"
type textarea "x"
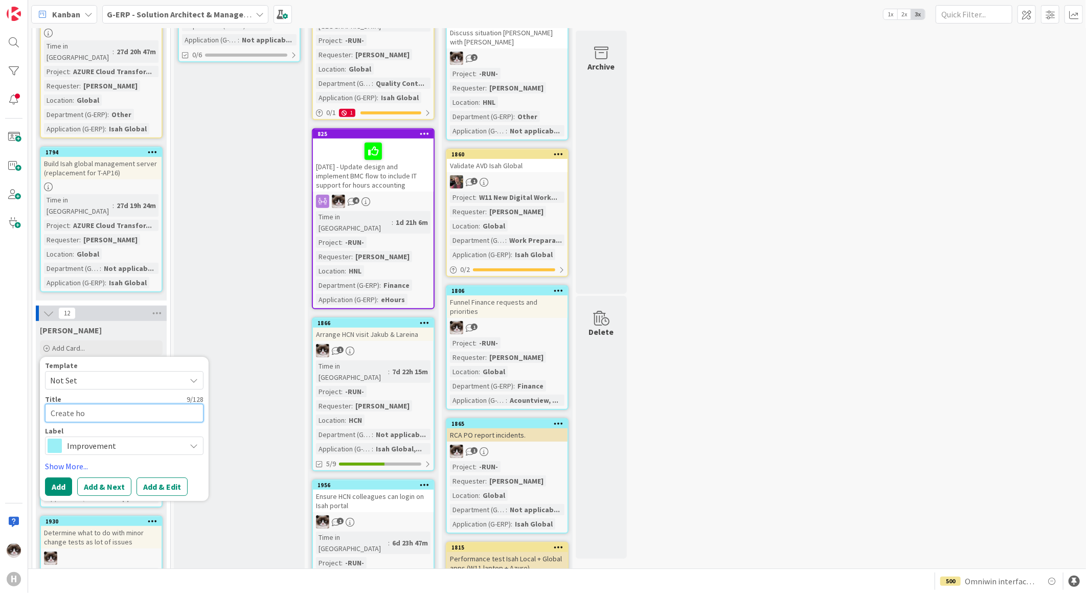
type textarea "Create hol"
type textarea "x"
type textarea "Create [DATE]"
type textarea "x"
type textarea "Create holid"
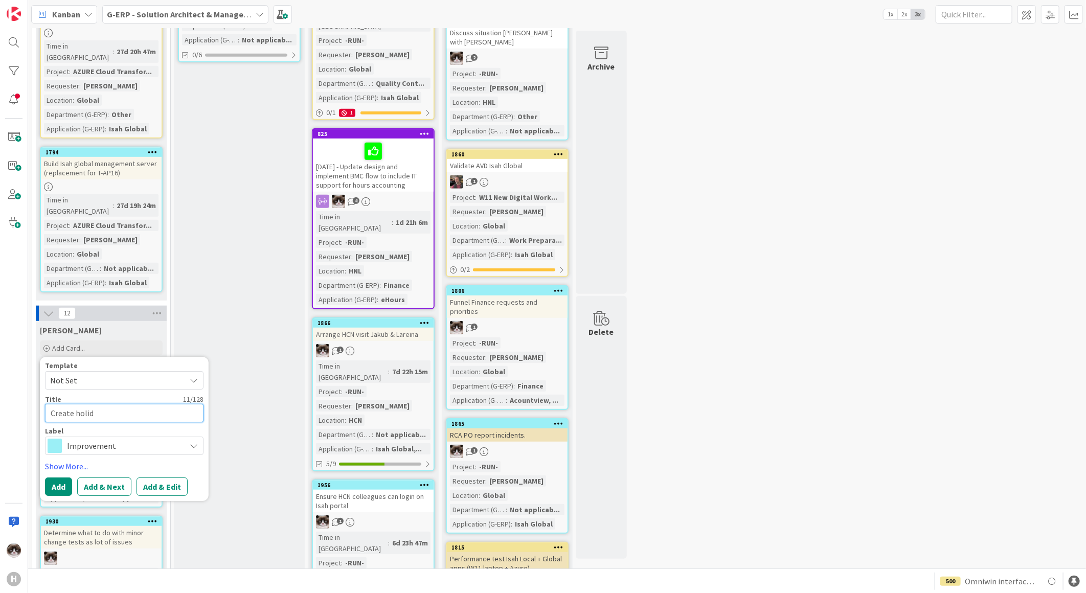
type textarea "x"
type textarea "Create holida"
type textarea "x"
type textarea "Create holiday"
type textarea "x"
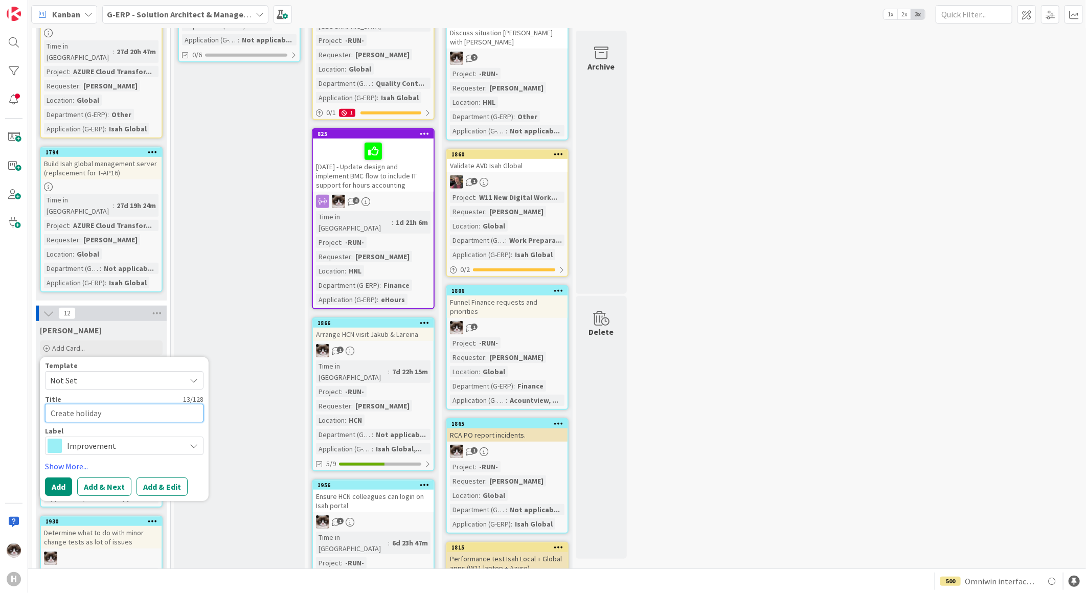
type textarea "Create holiday"
type textarea "x"
type textarea "Create holiday p"
type textarea "x"
type textarea "Create holiday pl"
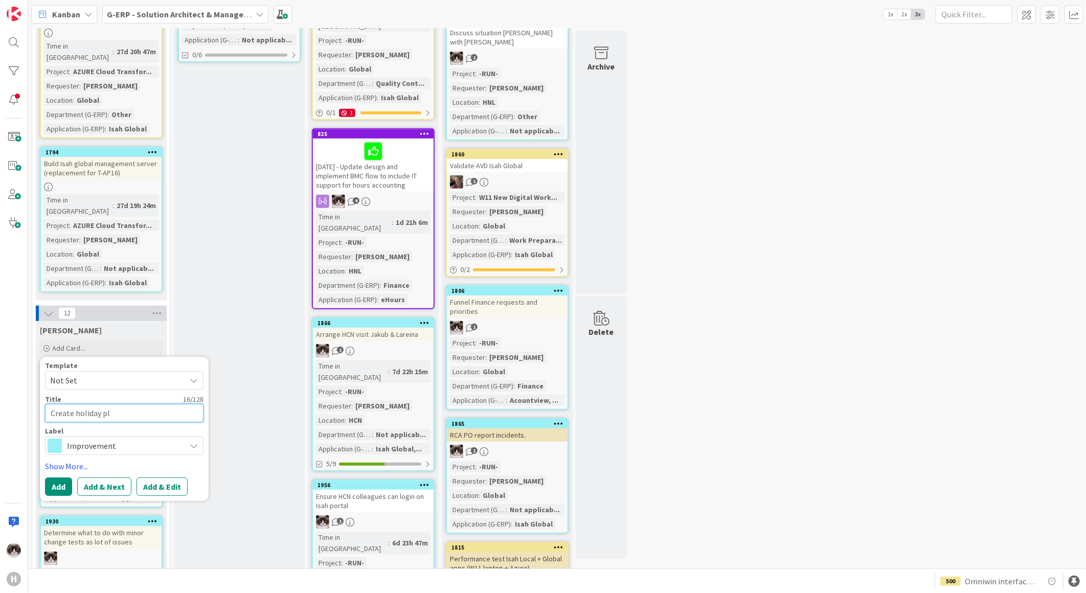
type textarea "x"
type textarea "Create holiday pla"
type textarea "x"
type textarea "Create holiday plan"
type textarea "x"
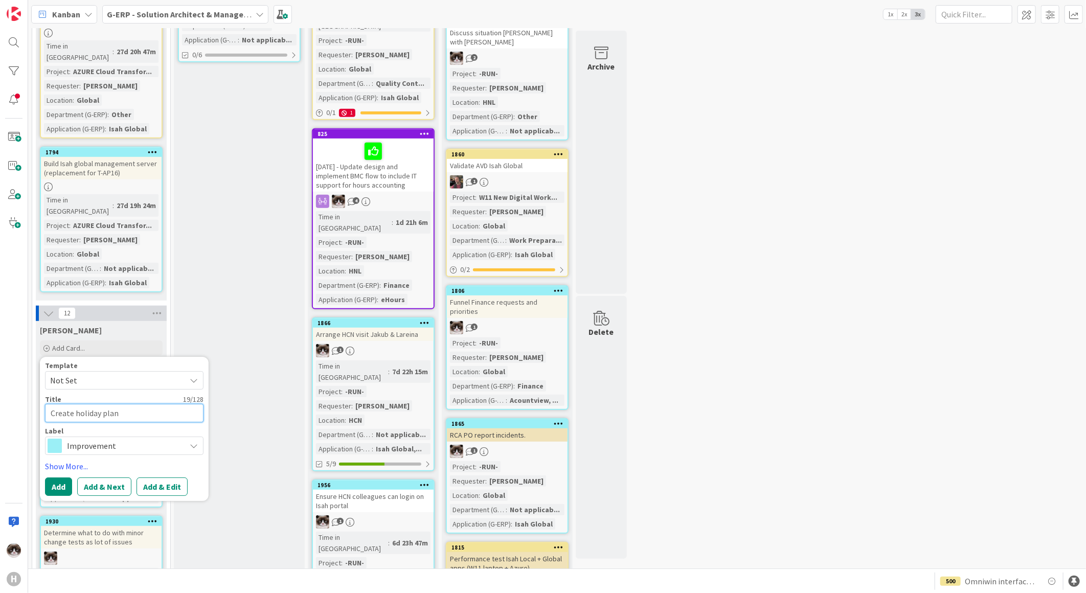
type textarea "Create holiday plann"
type textarea "x"
type textarea "Create holiday planne"
type textarea "x"
type textarea "Create holiday planner"
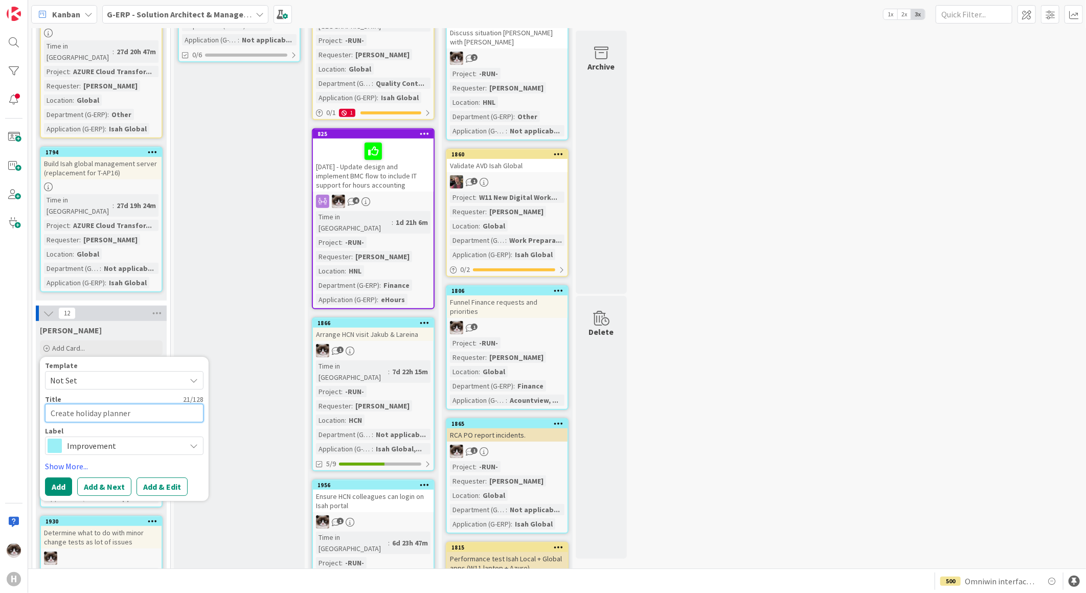
type textarea "x"
type textarea "Create holiday planner"
type textarea "x"
type textarea "Create holiday planner 2"
type textarea "x"
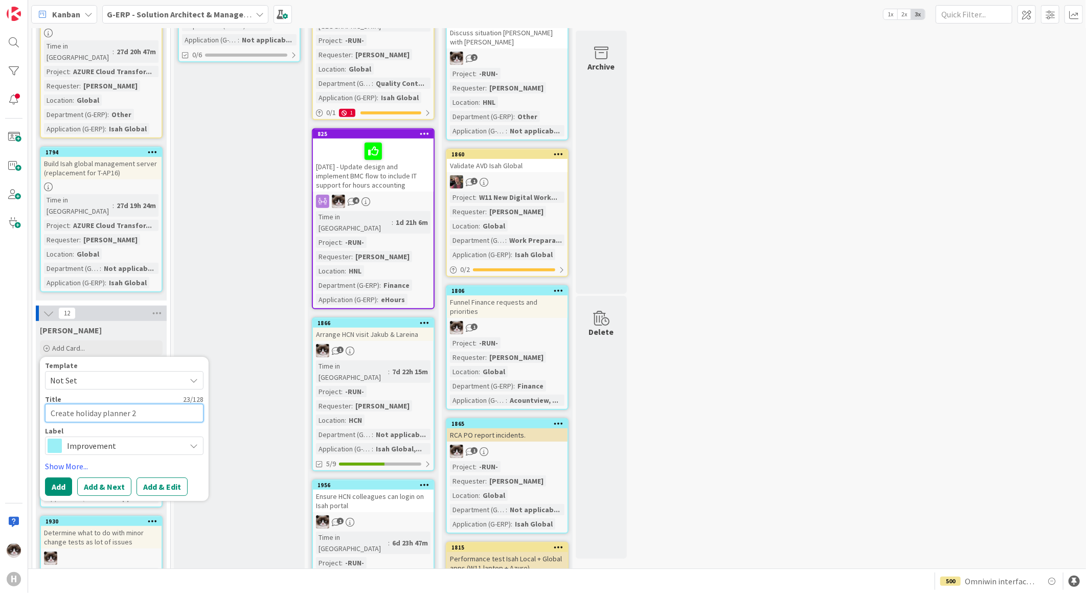
type textarea "Create holiday planner 20"
type textarea "x"
type textarea "Create holiday planner 202"
type textarea "x"
type textarea "Create holiday planner 2026"
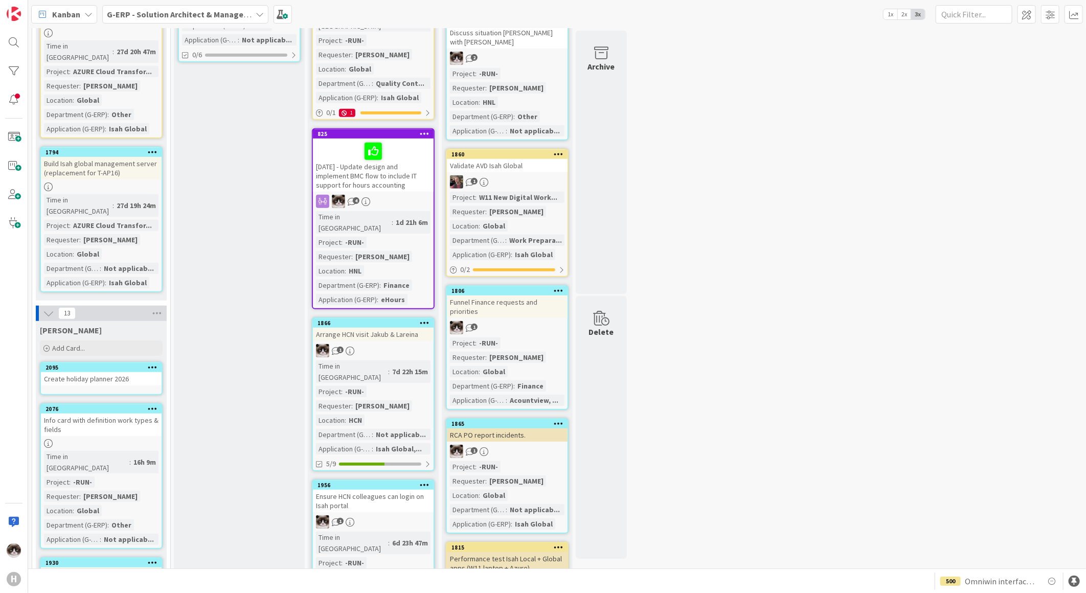
click at [141, 372] on div "Create holiday planner 2026" at bounding box center [101, 378] width 121 height 13
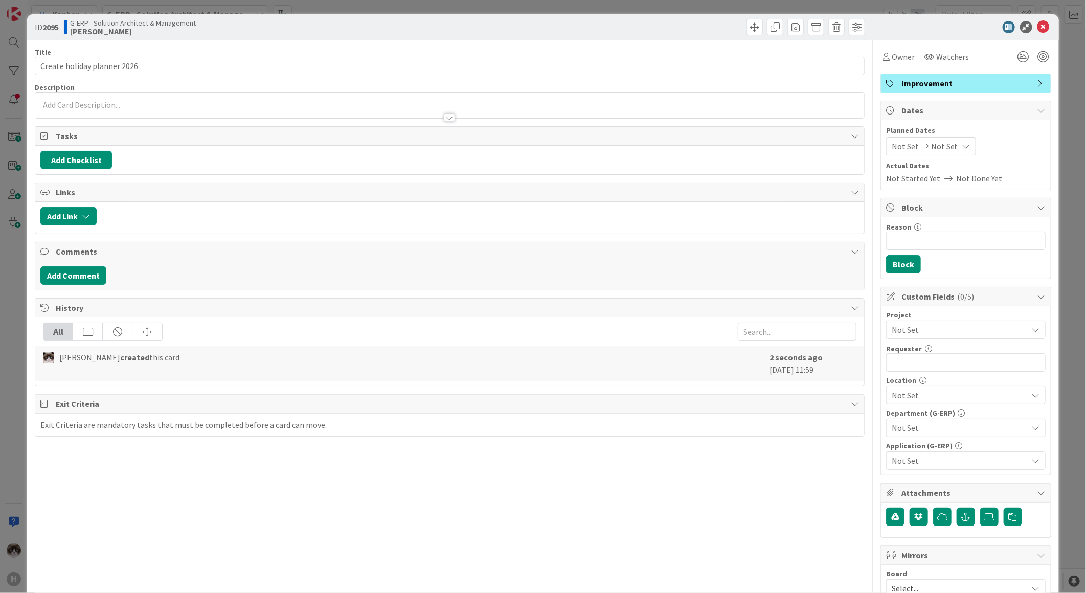
click at [922, 333] on span "Not Set" at bounding box center [957, 330] width 131 height 14
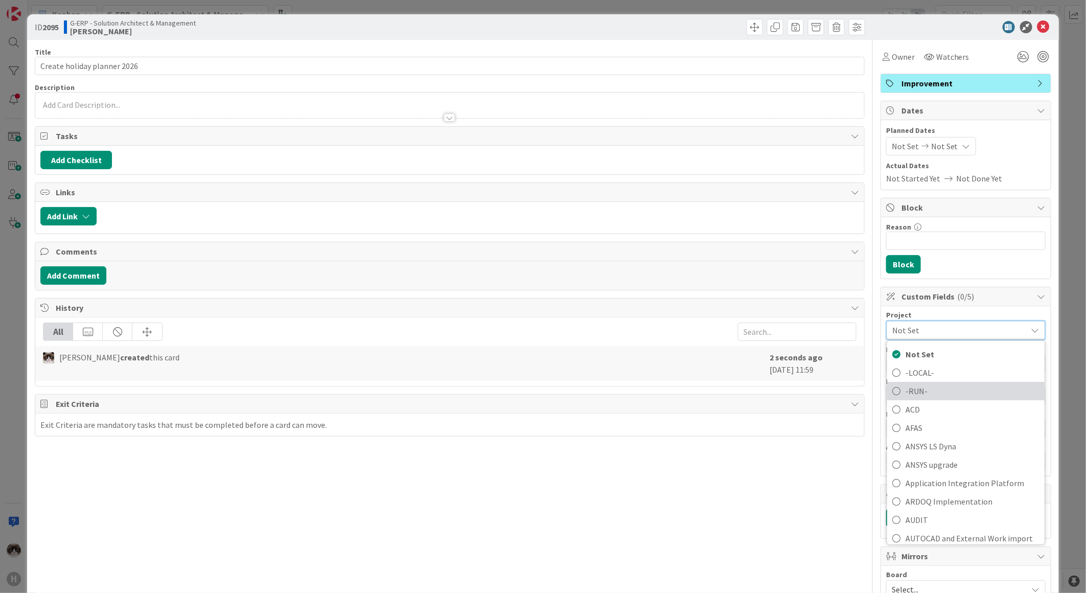
click at [919, 389] on span "-RUN-" at bounding box center [973, 391] width 134 height 15
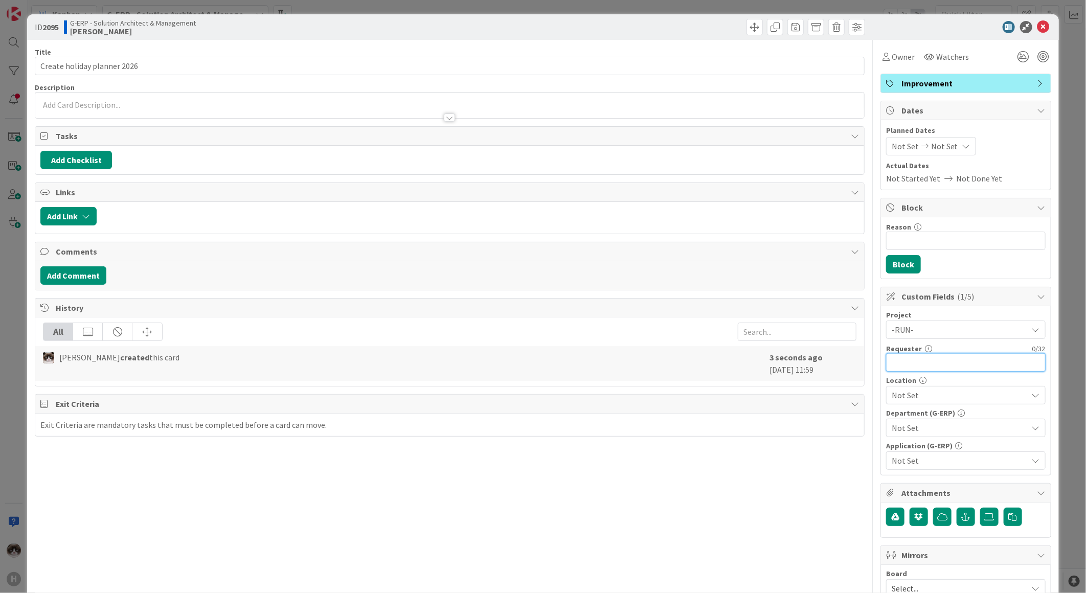
click at [916, 356] on input "text" at bounding box center [966, 362] width 160 height 18
type input "[PERSON_NAME]"
click at [918, 386] on div "Location Not Set" at bounding box center [966, 391] width 160 height 28
click at [921, 396] on span "Not Set" at bounding box center [960, 395] width 136 height 12
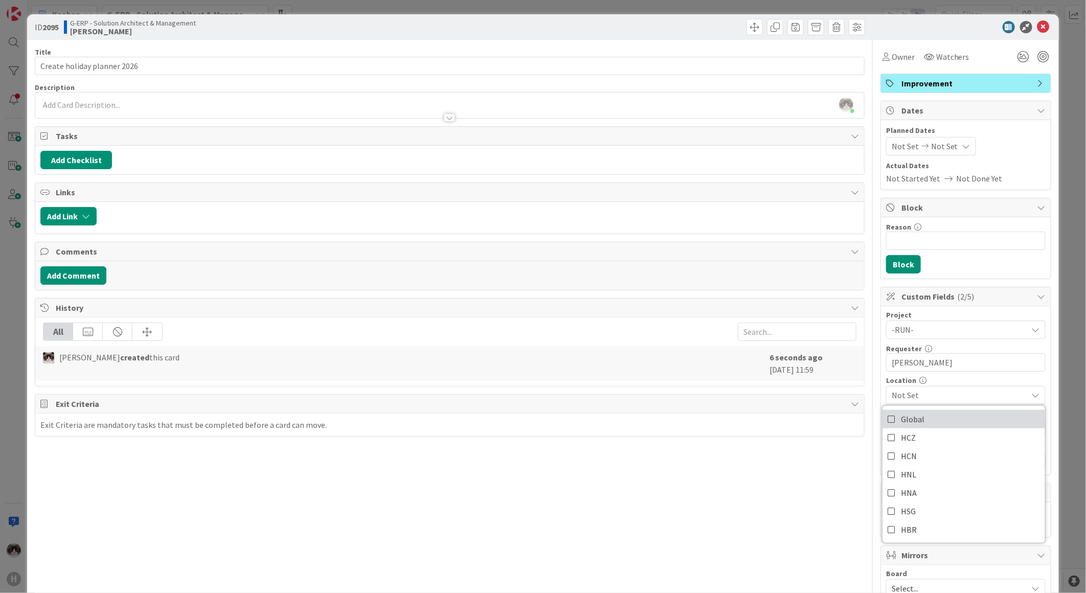
click at [920, 416] on link "Global" at bounding box center [964, 419] width 163 height 18
click at [817, 469] on div "Title 27 / 128 Create holiday planner 2026 Description [PERSON_NAME] just joine…" at bounding box center [450, 443] width 830 height 806
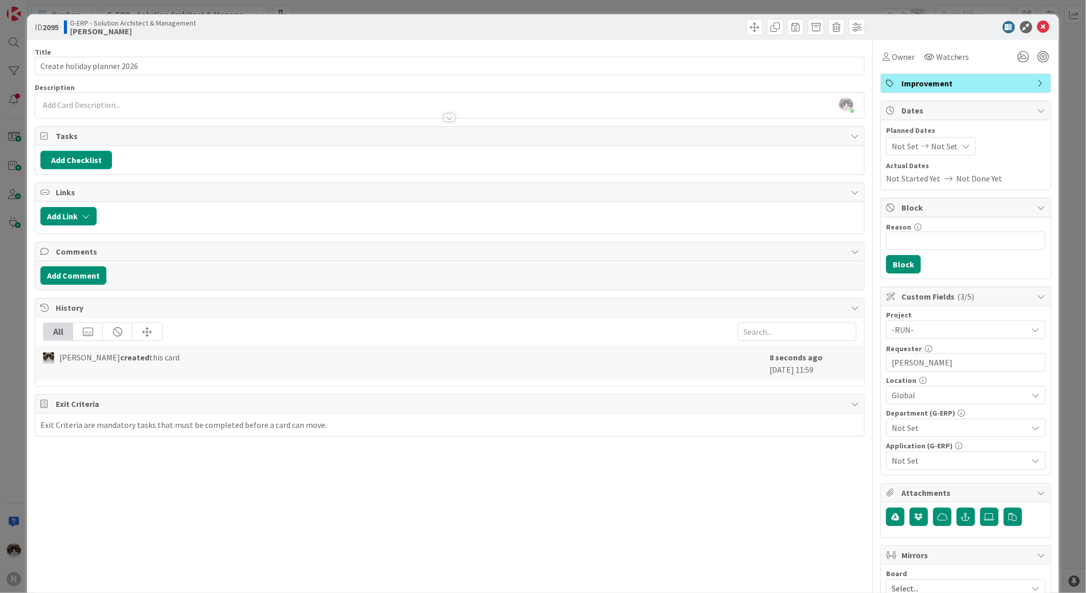
click at [958, 424] on span "Not Set" at bounding box center [960, 428] width 136 height 12
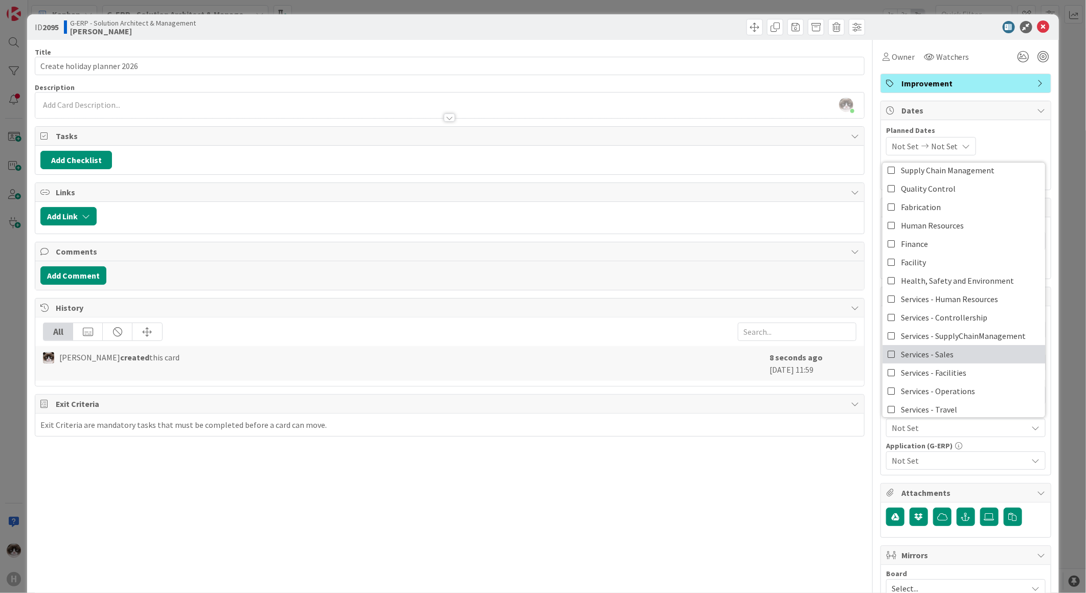
scroll to position [84, 0]
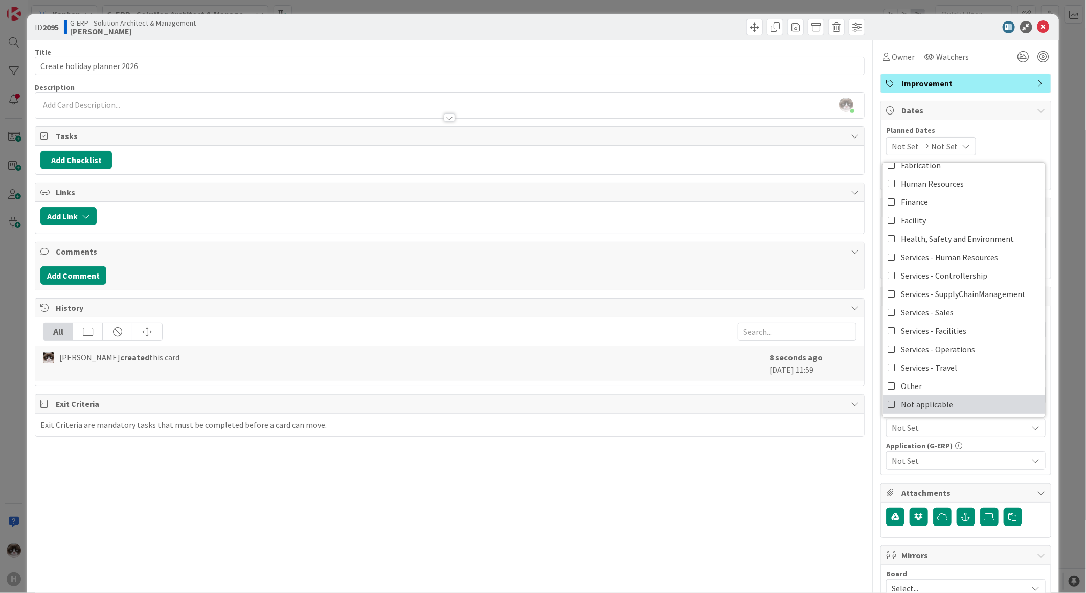
click at [913, 403] on span "Not applicable" at bounding box center [927, 404] width 52 height 15
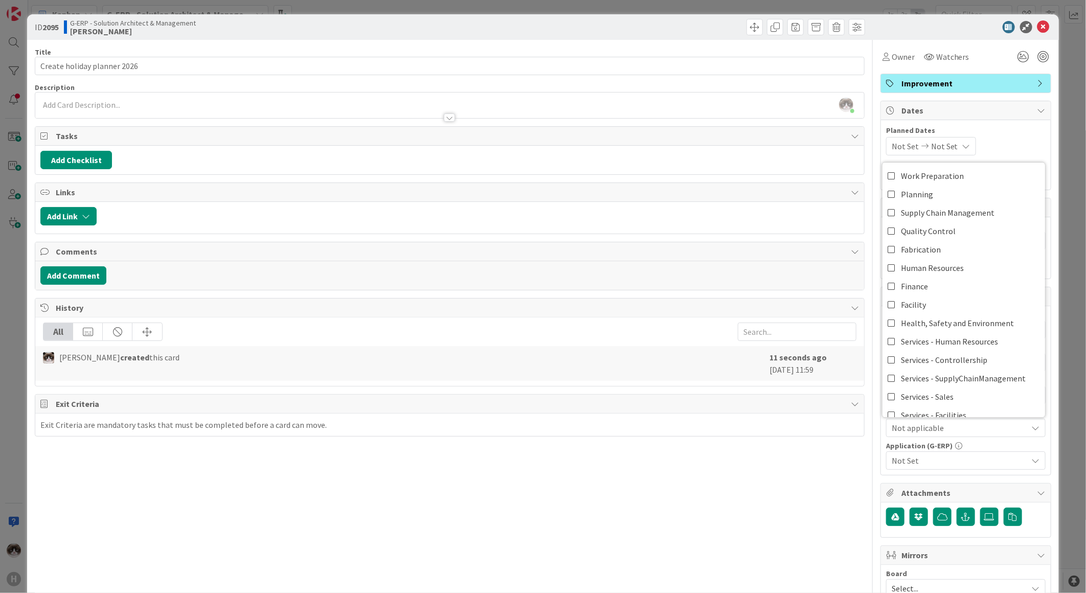
click at [804, 489] on div "Title 27 / 128 Create holiday planner 2026 Description [PERSON_NAME] just joine…" at bounding box center [450, 443] width 830 height 806
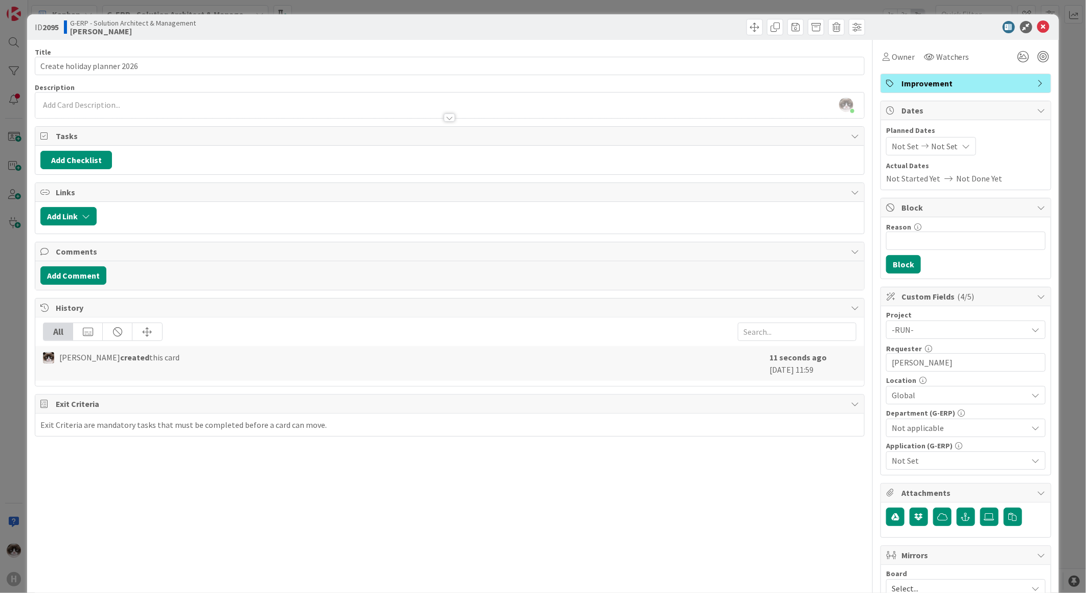
click at [957, 431] on span "Not applicable" at bounding box center [960, 428] width 136 height 12
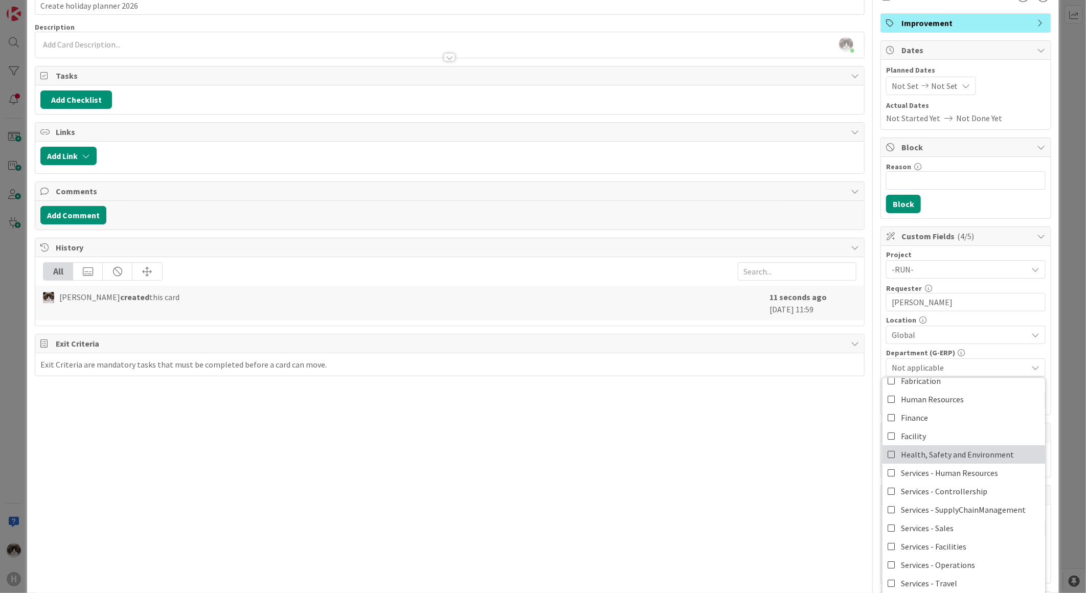
scroll to position [114, 0]
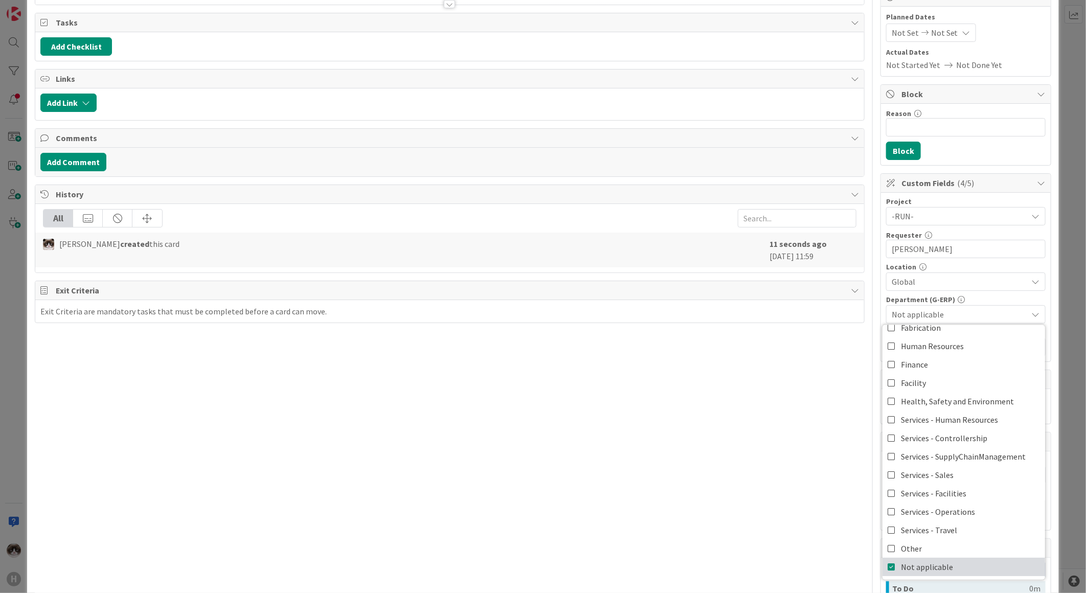
click at [922, 561] on span "Not applicable" at bounding box center [927, 566] width 52 height 15
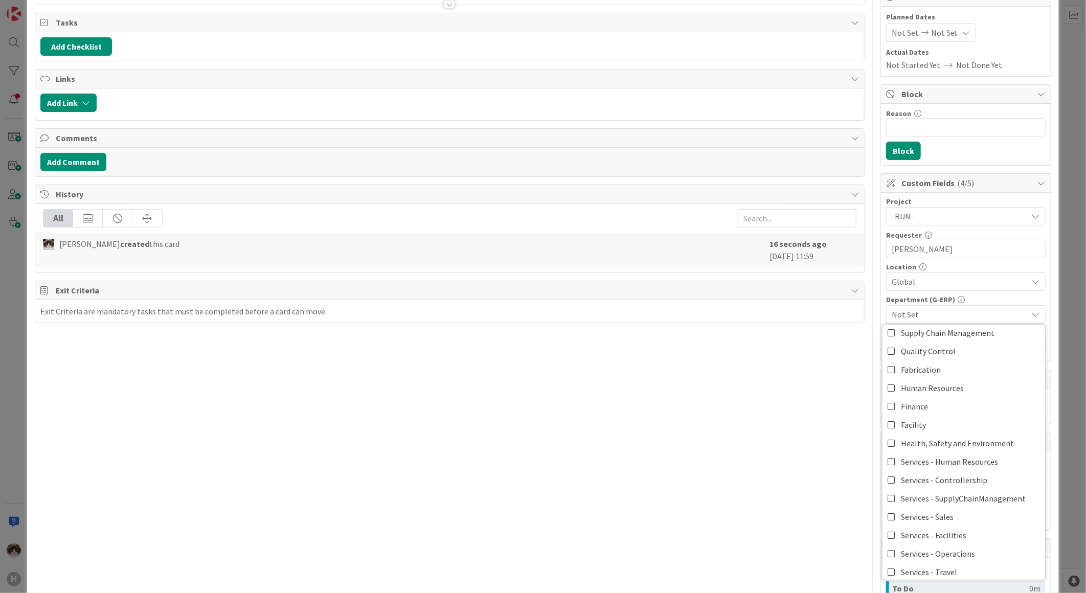
scroll to position [84, 0]
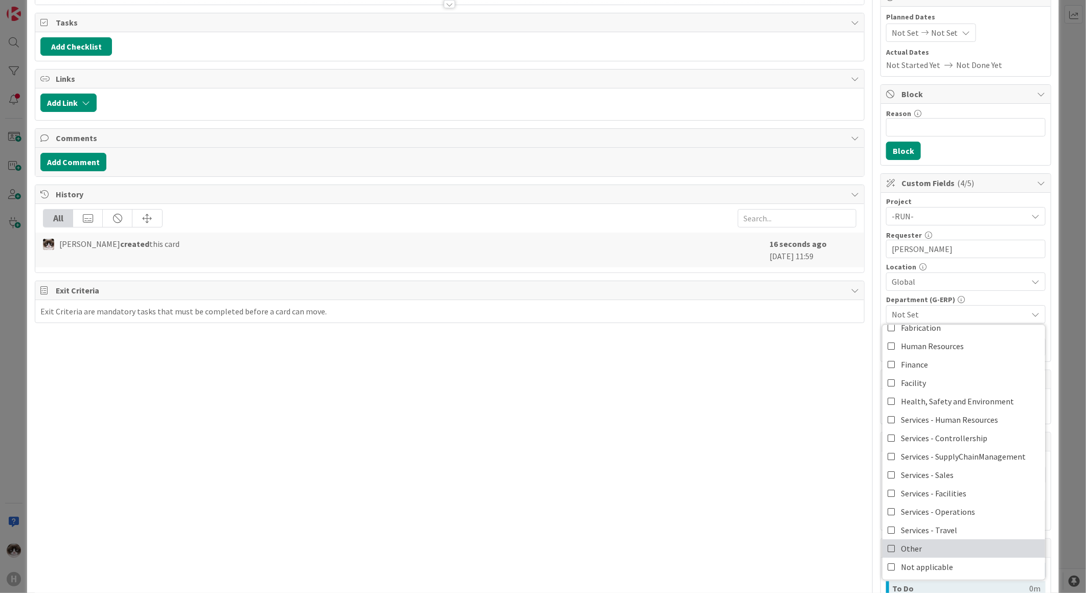
click at [916, 548] on link "Other" at bounding box center [964, 548] width 163 height 18
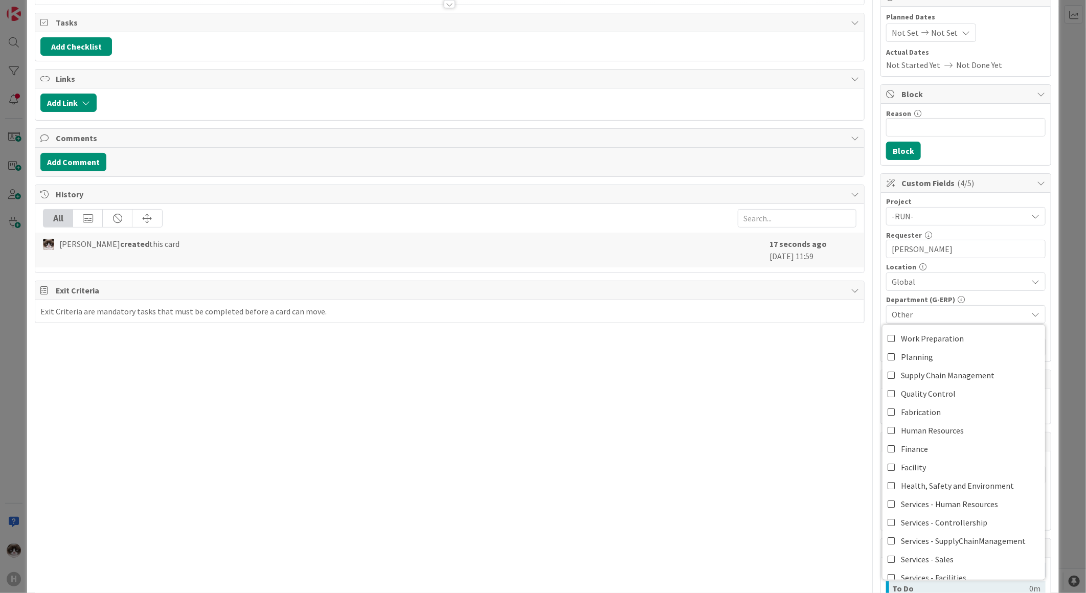
click at [708, 504] on div "Title 27 / 128 Create holiday planner 2026 Description [PERSON_NAME] just joine…" at bounding box center [450, 329] width 830 height 806
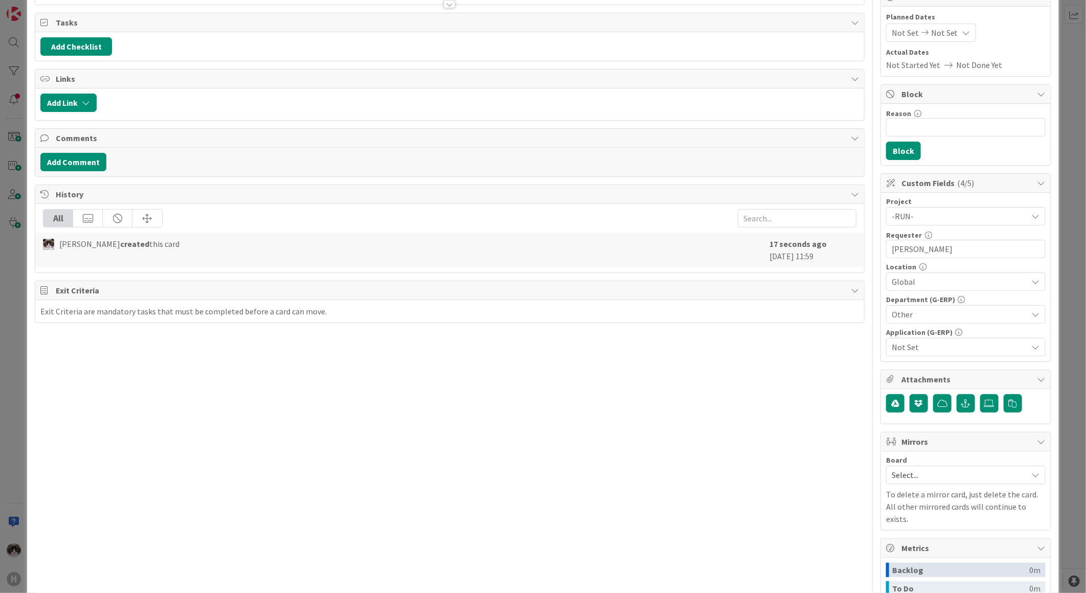
click at [947, 343] on span "Not Set" at bounding box center [960, 347] width 136 height 12
click at [765, 438] on div "Title 27 / 128 Create holiday planner 2026 Description [PERSON_NAME] just joine…" at bounding box center [450, 329] width 830 height 806
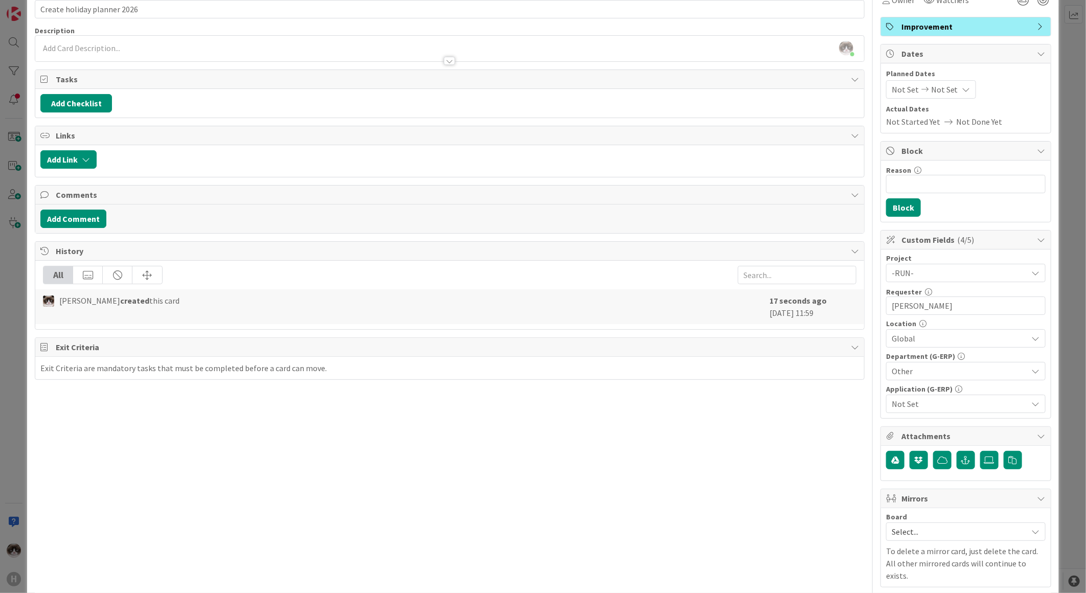
click at [960, 399] on span "Not Set" at bounding box center [960, 404] width 136 height 12
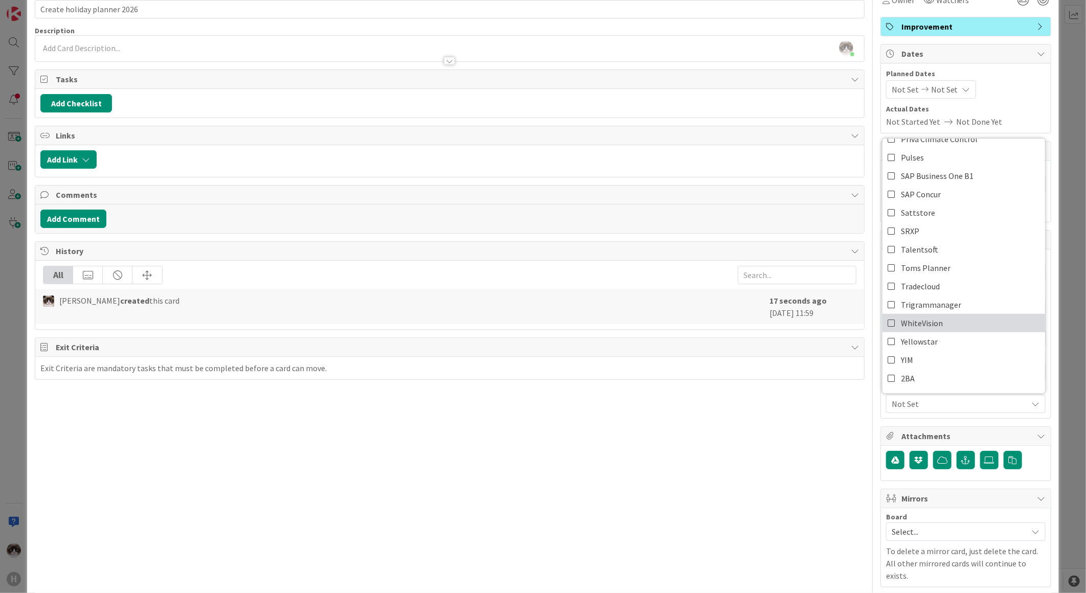
scroll to position [454, 0]
click at [926, 402] on span "Not Set" at bounding box center [960, 404] width 136 height 12
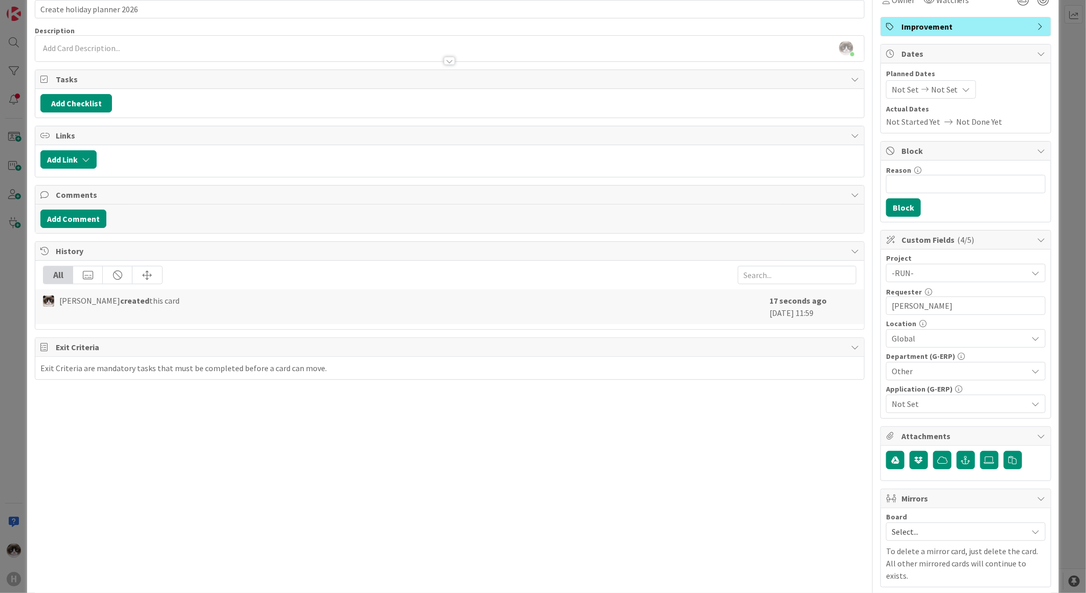
click at [932, 401] on span "Not Set" at bounding box center [960, 404] width 136 height 12
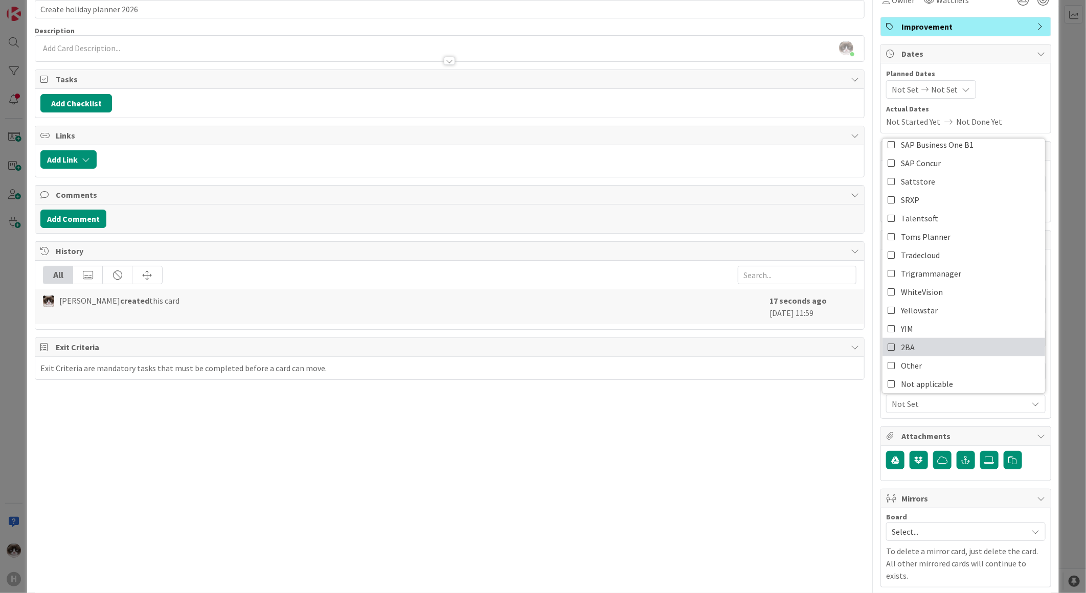
scroll to position [471, 0]
click at [826, 453] on div "Title 27 / 128 Create holiday planner 2026 Description [PERSON_NAME] just joine…" at bounding box center [450, 386] width 830 height 806
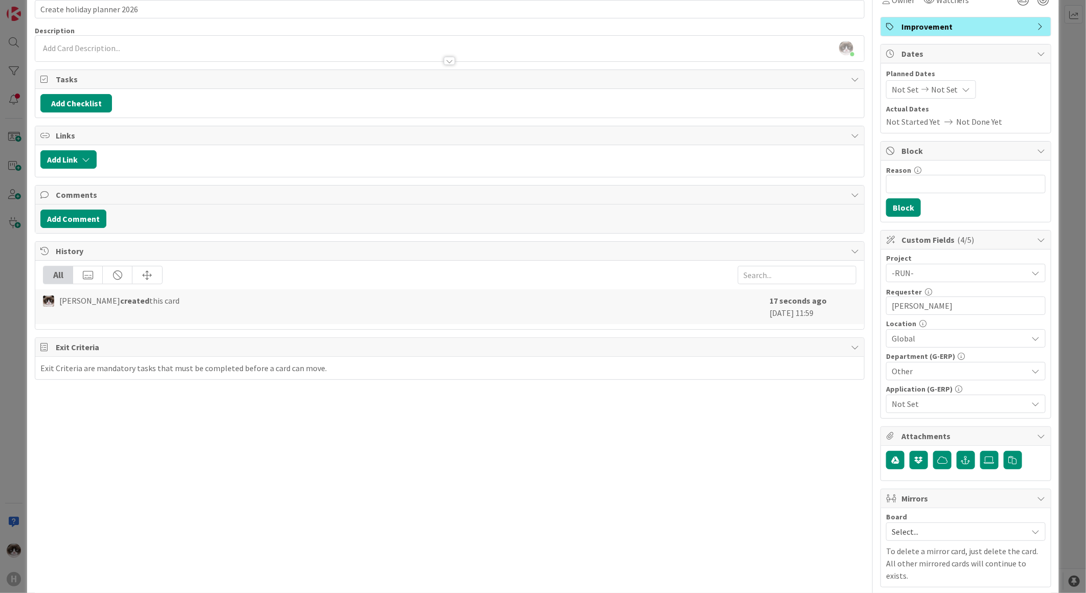
click at [929, 399] on span "Not Set" at bounding box center [960, 404] width 136 height 12
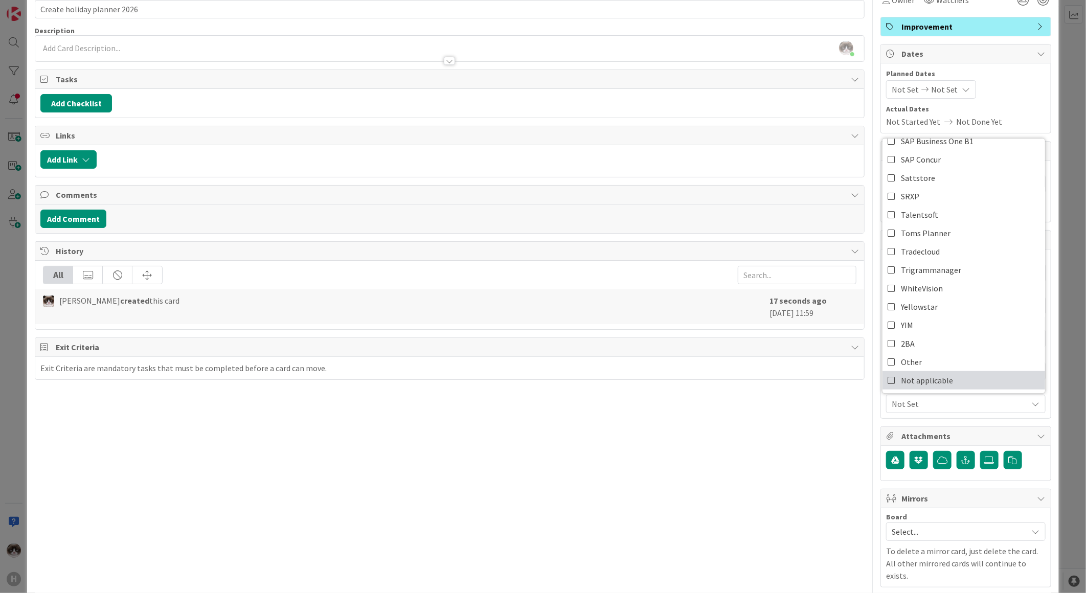
click at [930, 378] on span "Not applicable" at bounding box center [927, 380] width 52 height 15
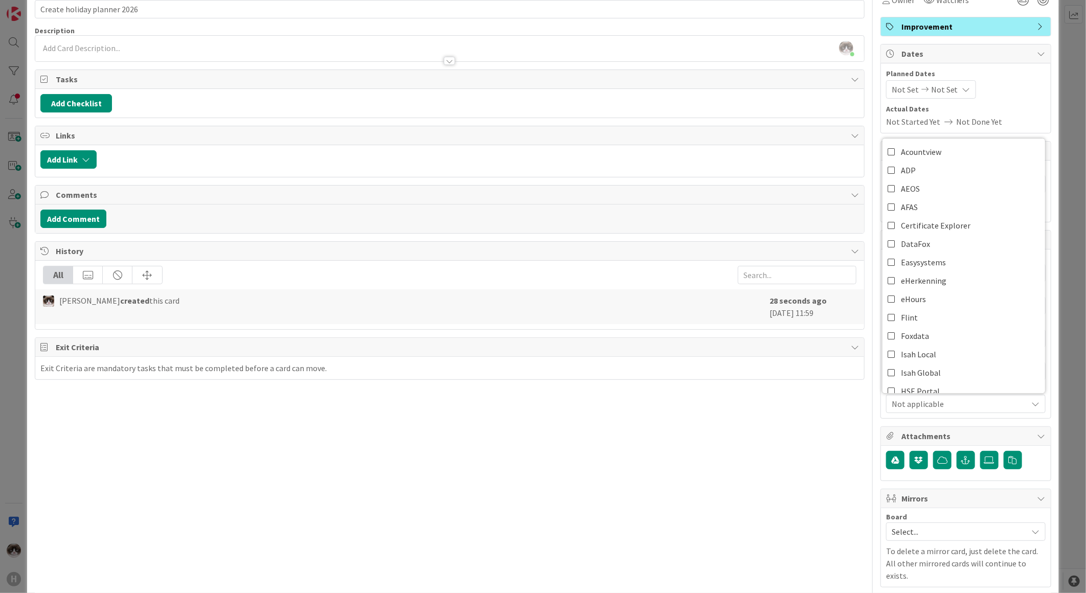
click at [744, 443] on div "Title 27 / 128 Create holiday planner 2026 Description [PERSON_NAME] just joine…" at bounding box center [450, 386] width 830 height 806
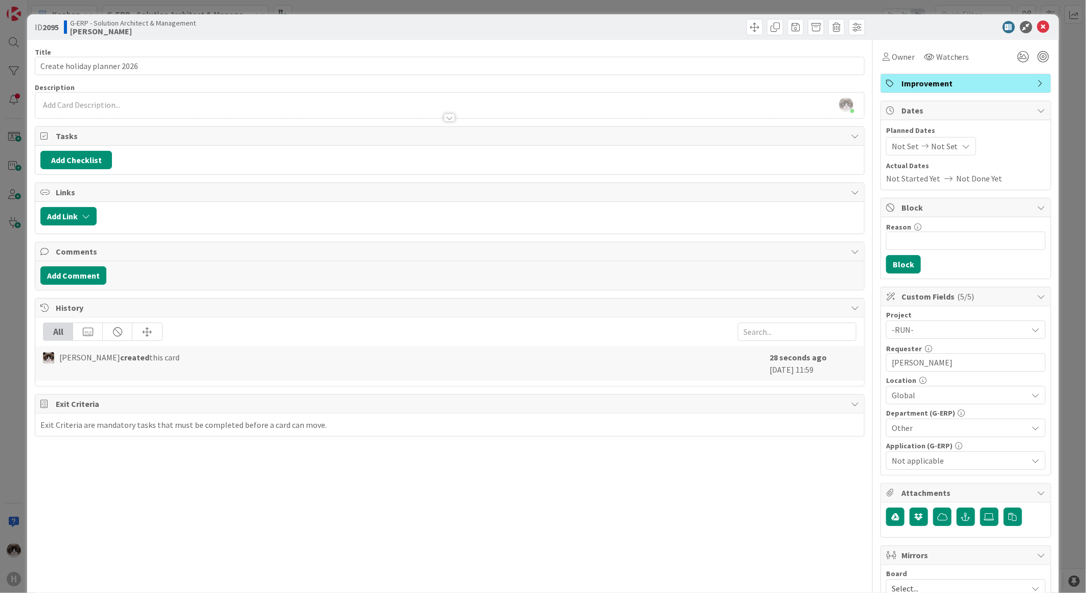
click at [247, 104] on div "[PERSON_NAME] just joined" at bounding box center [449, 106] width 829 height 26
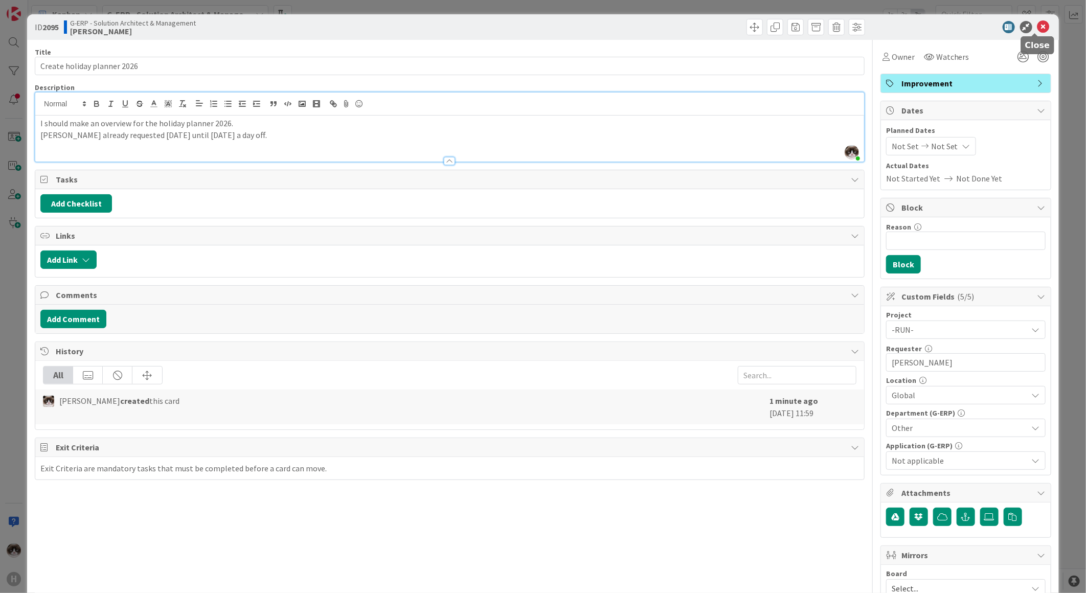
click at [1038, 29] on icon at bounding box center [1044, 27] width 12 height 12
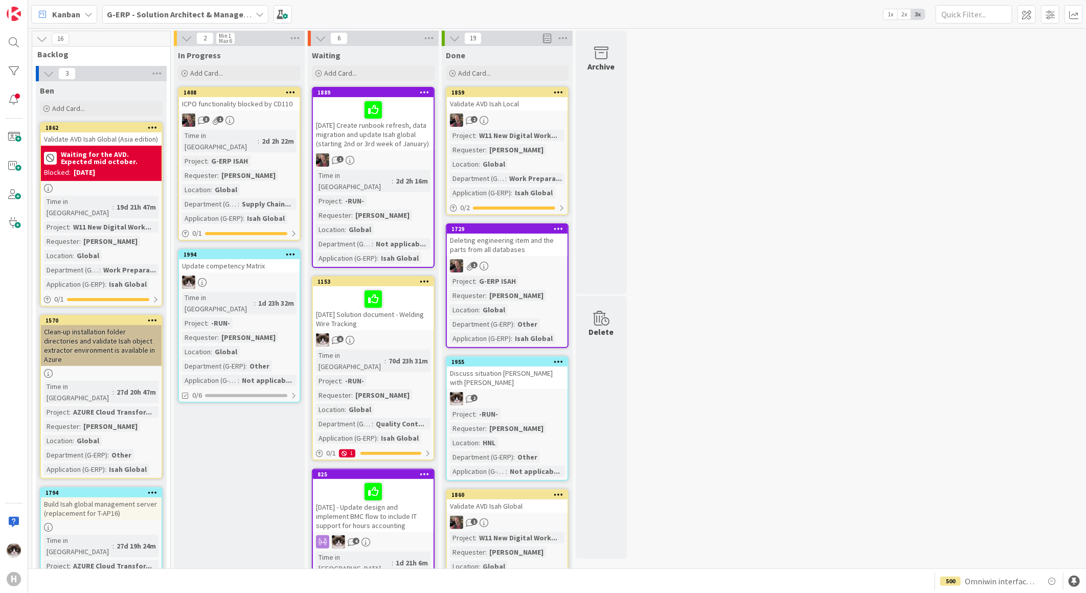
click at [183, 20] on div "G-ERP - Solution Architect & Management" at bounding box center [185, 14] width 166 height 18
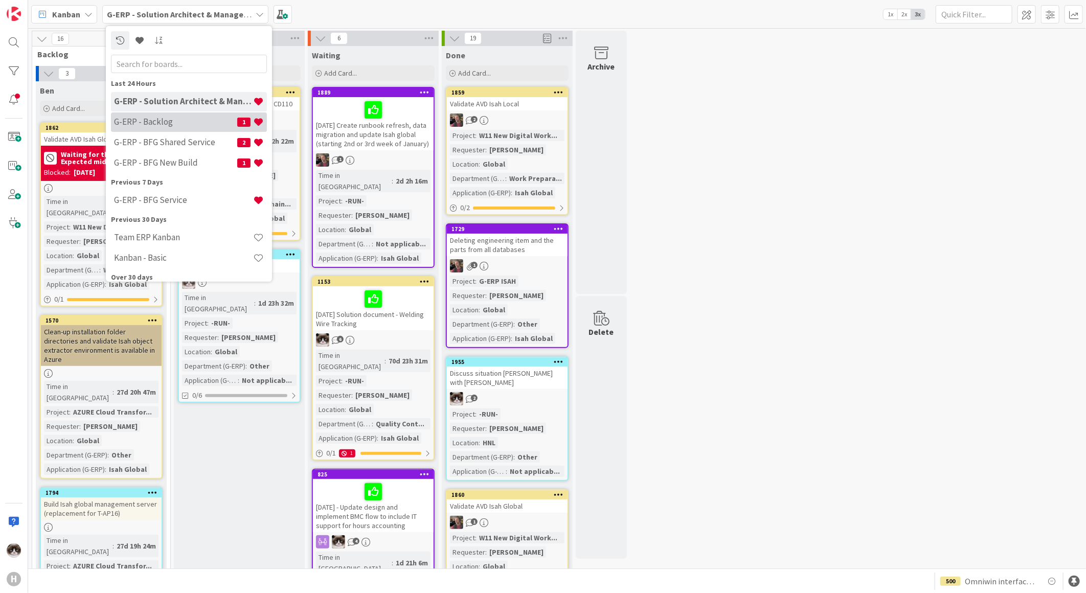
click at [193, 130] on div "G-ERP - Backlog 1" at bounding box center [189, 121] width 156 height 19
